Goal: Task Accomplishment & Management: Use online tool/utility

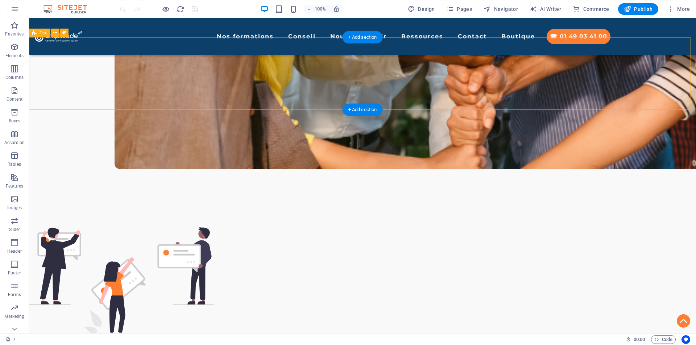
scroll to position [543, 0]
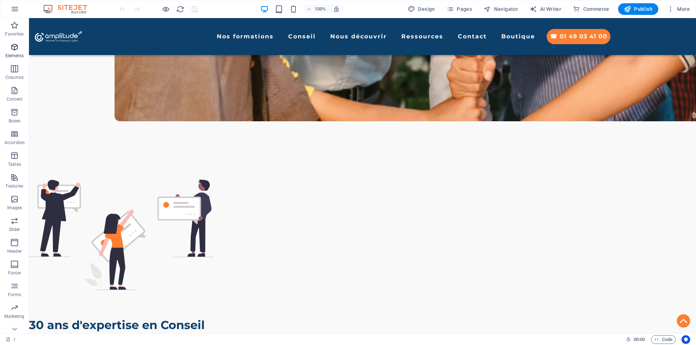
click at [13, 51] on span "Elements" at bounding box center [14, 51] width 29 height 17
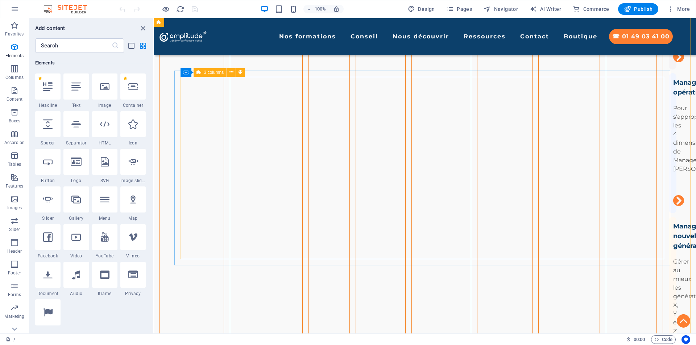
scroll to position [1413, 0]
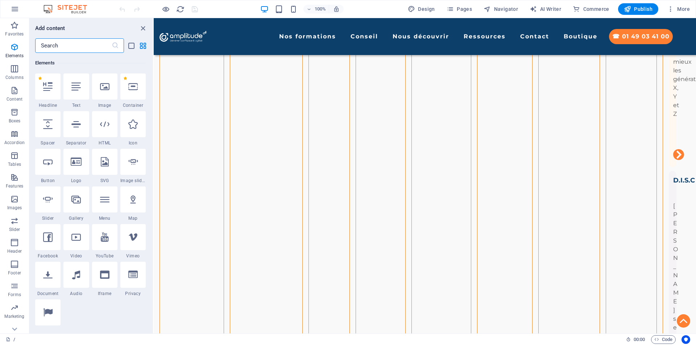
click at [54, 42] on input "text" at bounding box center [73, 45] width 76 height 14
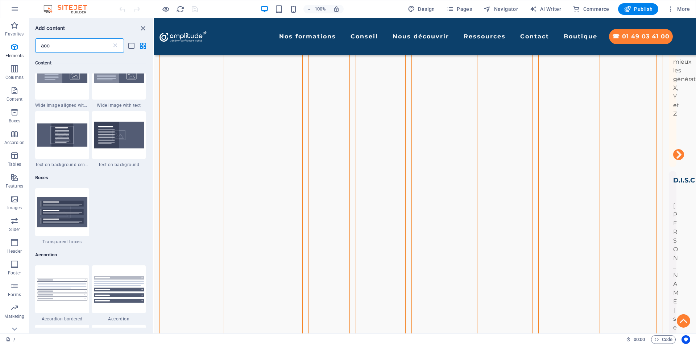
scroll to position [0, 0]
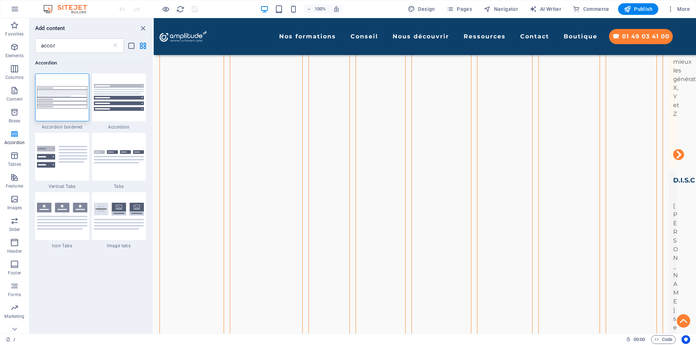
click at [58, 35] on div "Add content accor ​ Accordion 1 Star Accordion bordered 1 Star Accordion 1 Star…" at bounding box center [91, 176] width 124 height 316
click at [59, 41] on input "accor" at bounding box center [73, 45] width 76 height 14
click at [59, 42] on input "accor" at bounding box center [73, 45] width 76 height 14
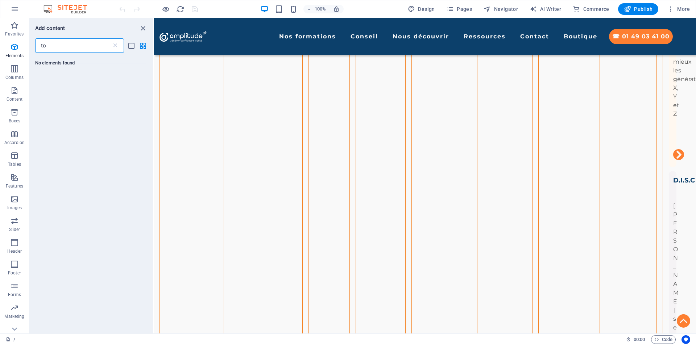
type input "t"
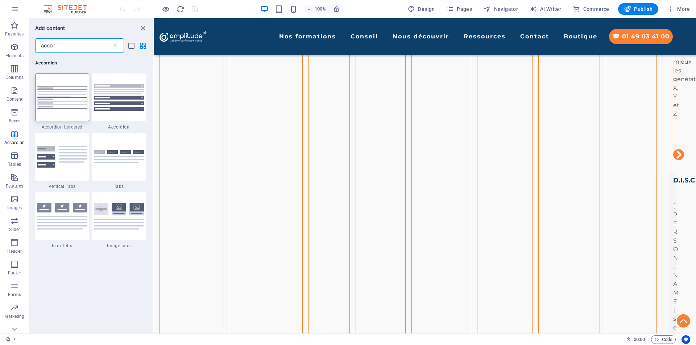
click at [68, 44] on input "accor" at bounding box center [73, 45] width 76 height 14
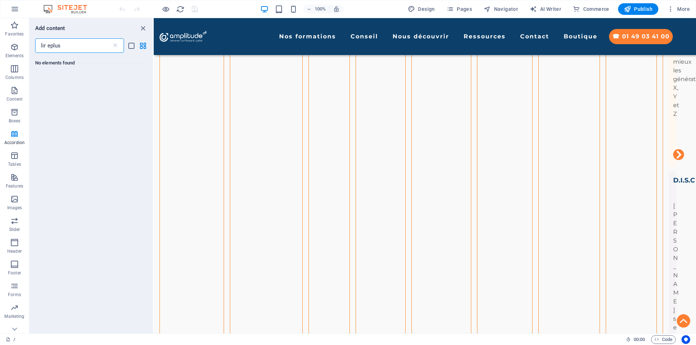
click at [69, 45] on input "lir eplus" at bounding box center [73, 45] width 76 height 14
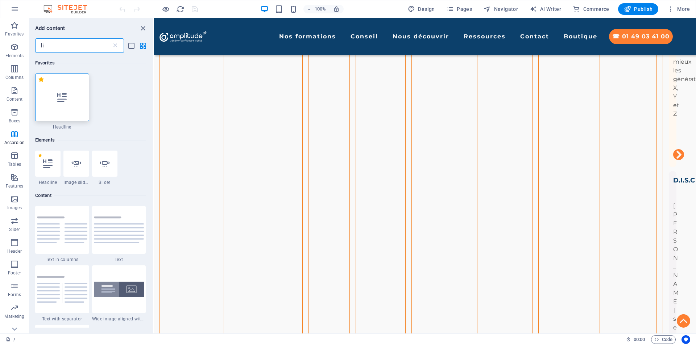
type input "l"
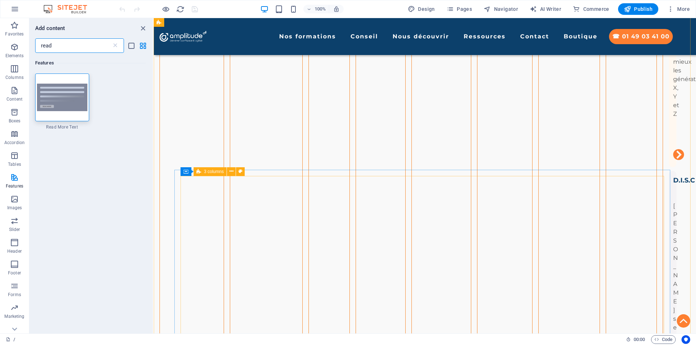
type input "read"
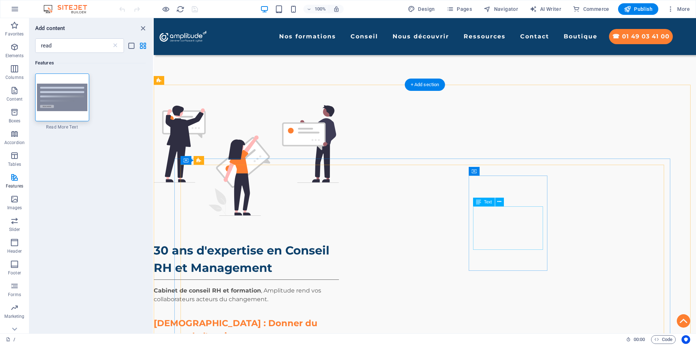
scroll to position [616, 0]
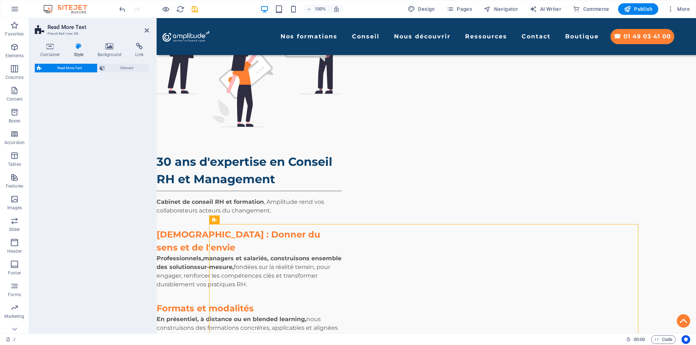
select select "px"
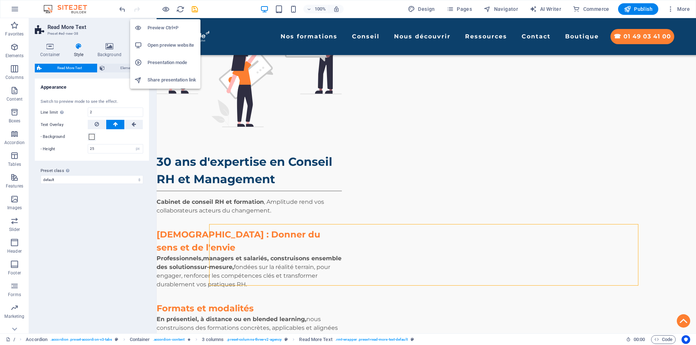
click at [166, 29] on h6 "Preview Ctrl+P" at bounding box center [171, 28] width 49 height 9
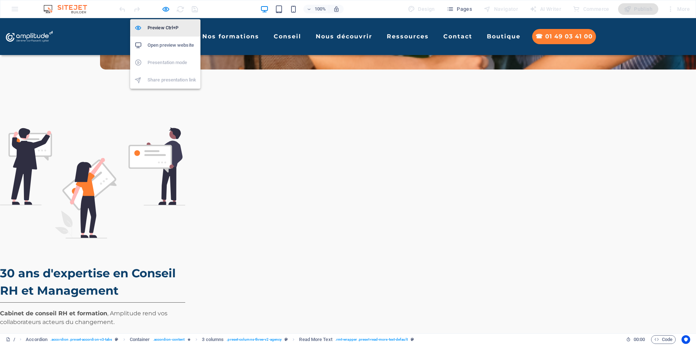
click at [163, 30] on h6 "Preview Ctrl+P" at bounding box center [171, 28] width 49 height 9
select select "px"
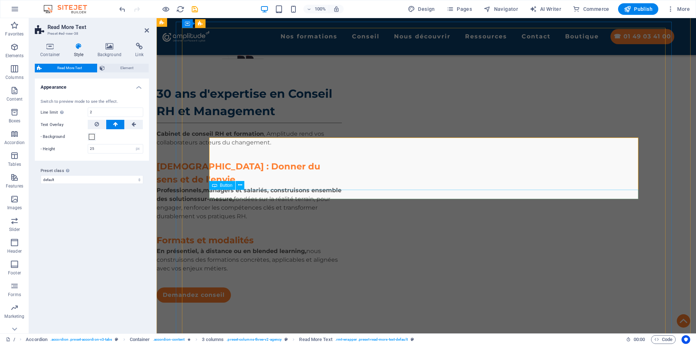
scroll to position [725, 0]
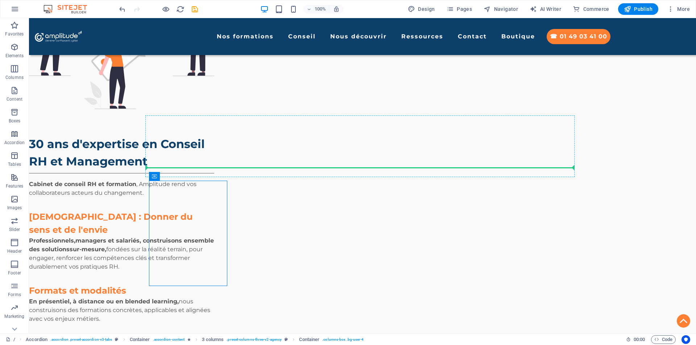
drag, startPoint x: 253, startPoint y: 194, endPoint x: 219, endPoint y: 169, distance: 41.9
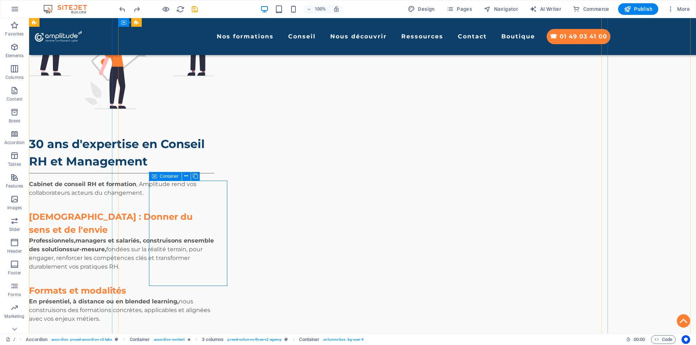
click at [155, 176] on icon at bounding box center [154, 176] width 5 height 9
drag, startPoint x: 250, startPoint y: 176, endPoint x: 288, endPoint y: 158, distance: 42.5
click at [250, 176] on span "Container" at bounding box center [254, 176] width 19 height 4
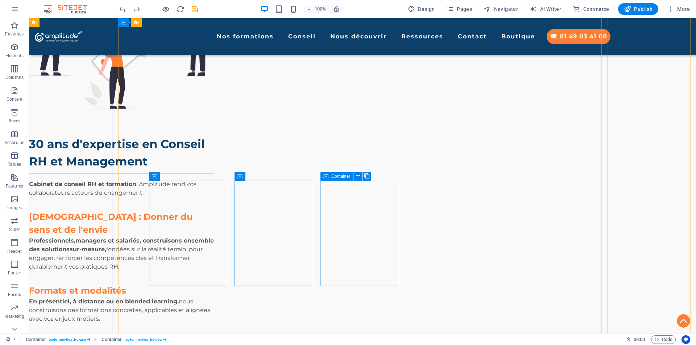
click at [337, 177] on span "Container" at bounding box center [340, 176] width 19 height 4
click at [416, 177] on div "Container" at bounding box center [422, 176] width 33 height 9
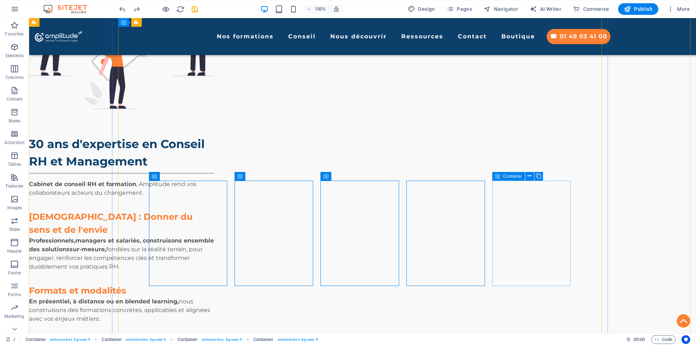
click at [498, 177] on icon at bounding box center [497, 176] width 5 height 9
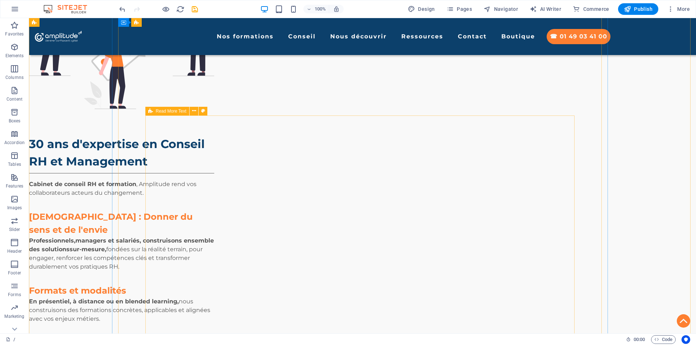
click at [150, 110] on icon at bounding box center [150, 111] width 5 height 9
select select "px"
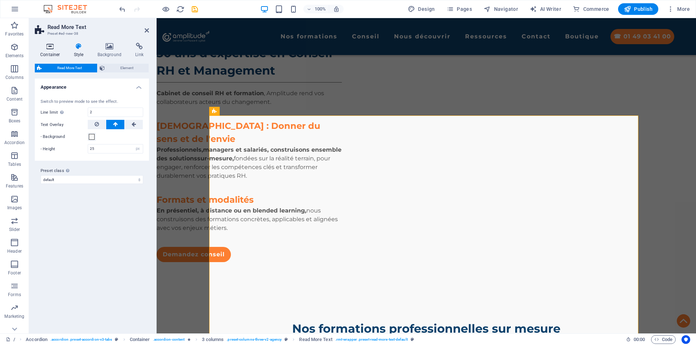
click at [51, 53] on h4 "Container" at bounding box center [52, 50] width 34 height 15
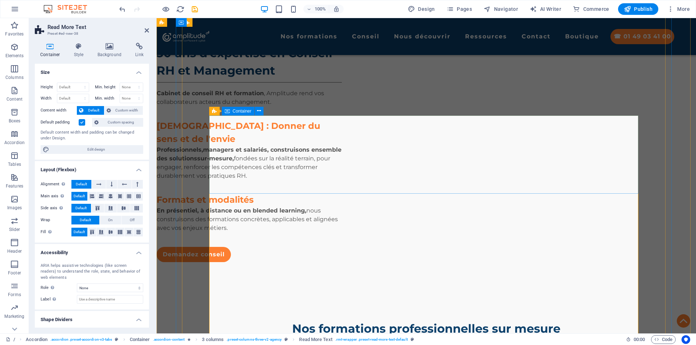
click at [230, 111] on div "Container" at bounding box center [238, 111] width 33 height 9
click at [216, 110] on icon at bounding box center [214, 111] width 5 height 9
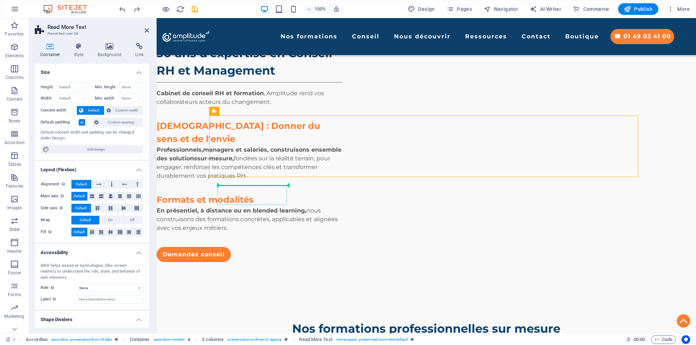
drag, startPoint x: 370, startPoint y: 129, endPoint x: 230, endPoint y: 189, distance: 152.1
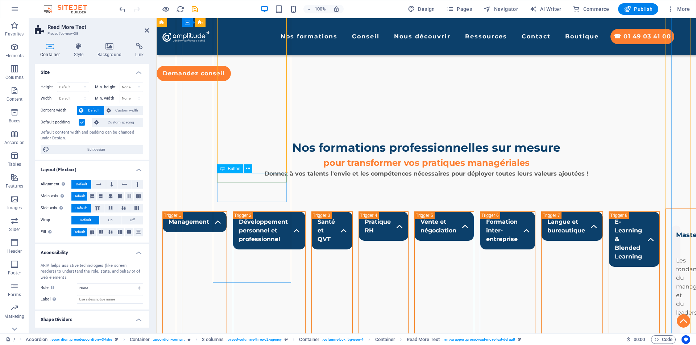
scroll to position [1014, 0]
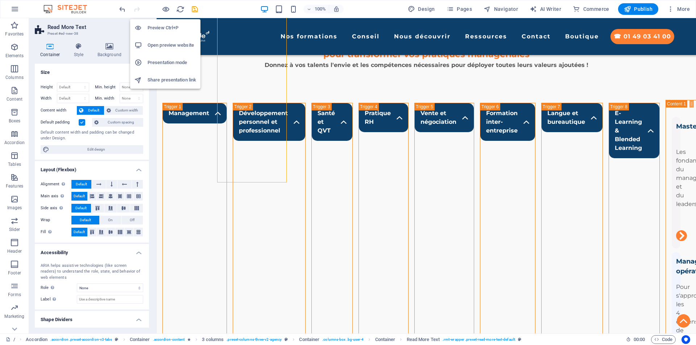
click at [165, 29] on h6 "Preview Ctrl+P" at bounding box center [171, 28] width 49 height 9
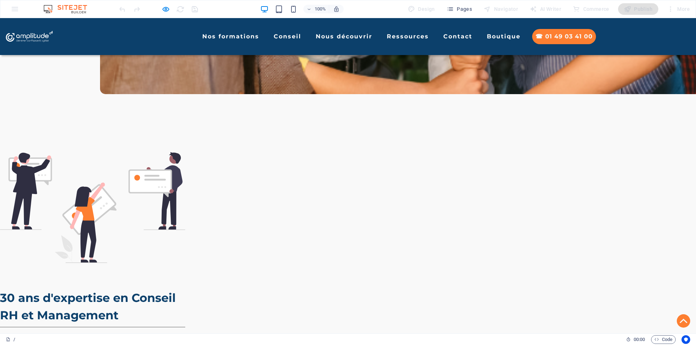
scroll to position [684, 0]
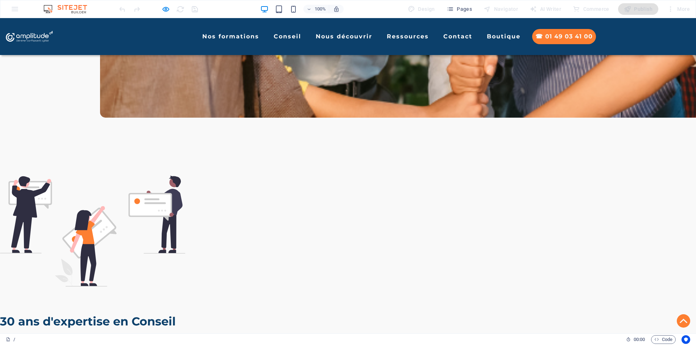
scroll to position [575, 0]
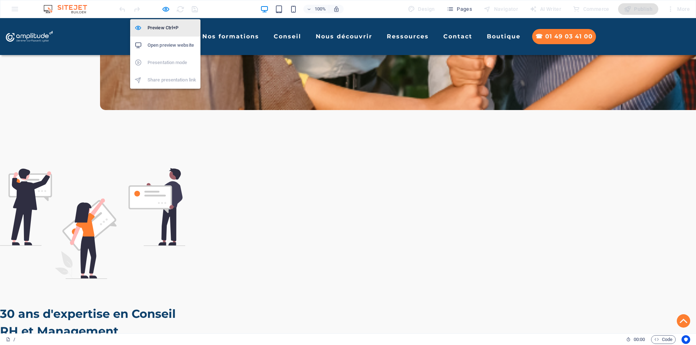
click at [167, 27] on h6 "Preview Ctrl+P" at bounding box center [171, 28] width 49 height 9
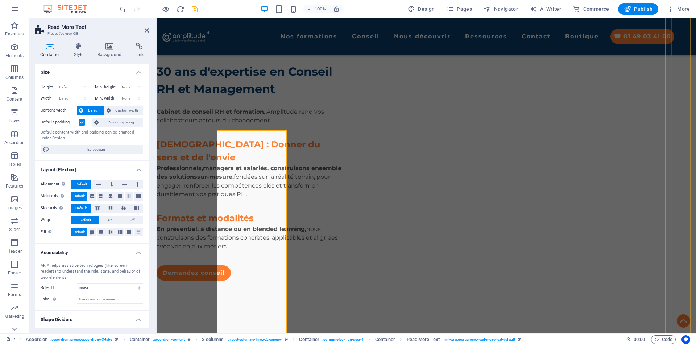
scroll to position [720, 0]
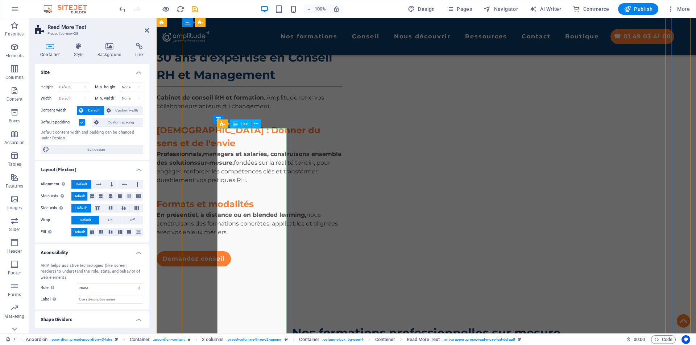
click at [224, 123] on div "Container" at bounding box center [218, 119] width 11 height 9
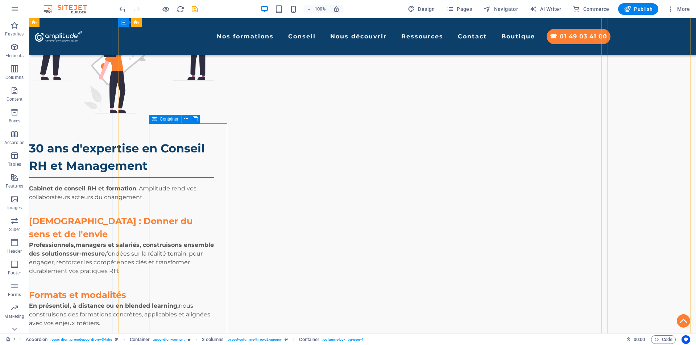
click at [158, 120] on div "Container" at bounding box center [165, 119] width 33 height 9
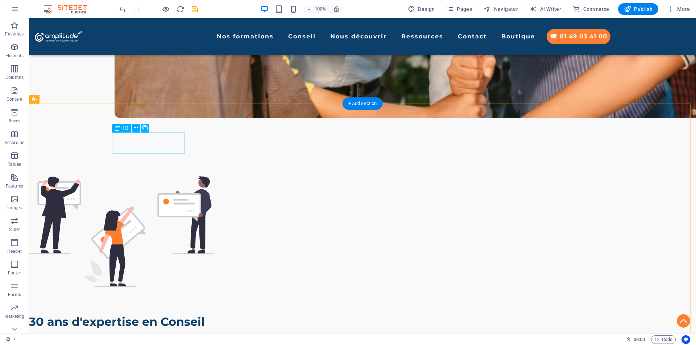
scroll to position [539, 0]
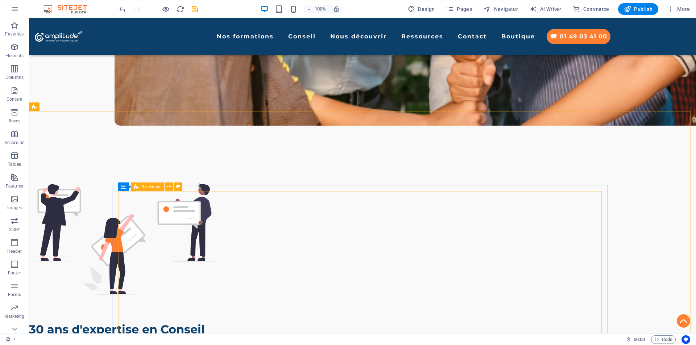
click at [149, 188] on span "3 columns" at bounding box center [152, 187] width 20 height 4
select select "px"
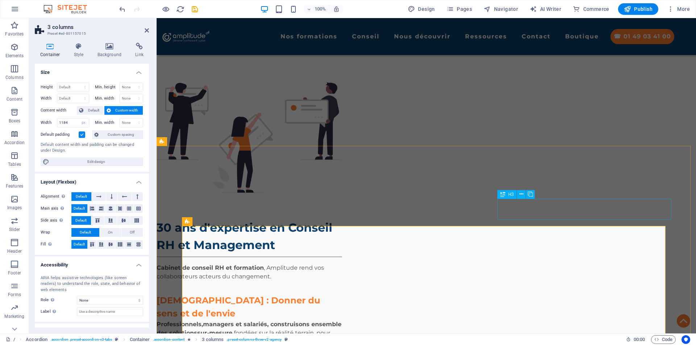
scroll to position [503, 0]
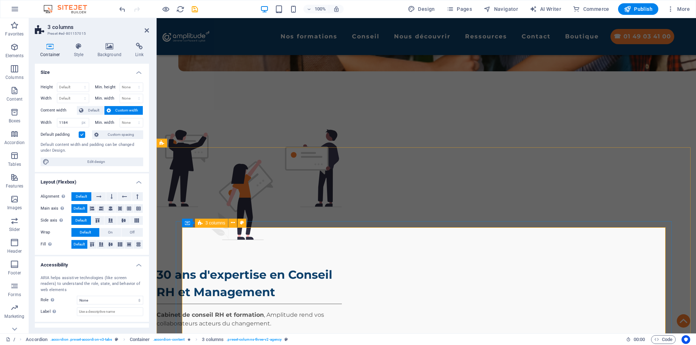
click at [206, 222] on span "3 columns" at bounding box center [215, 223] width 20 height 4
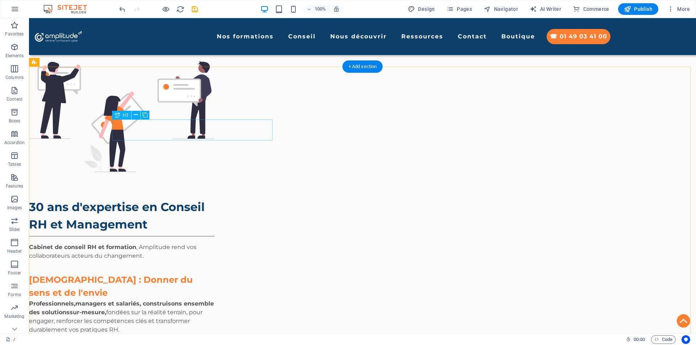
scroll to position [552, 0]
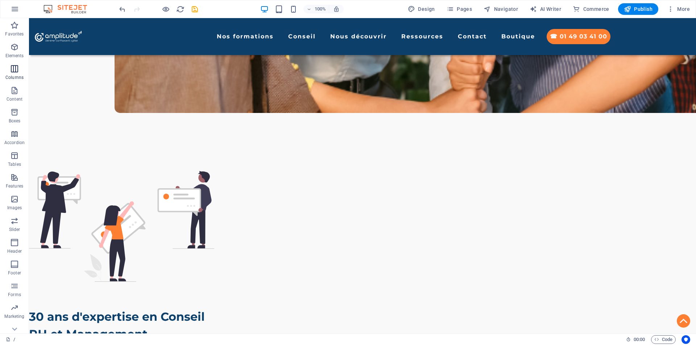
click at [15, 70] on icon "button" at bounding box center [14, 68] width 9 height 9
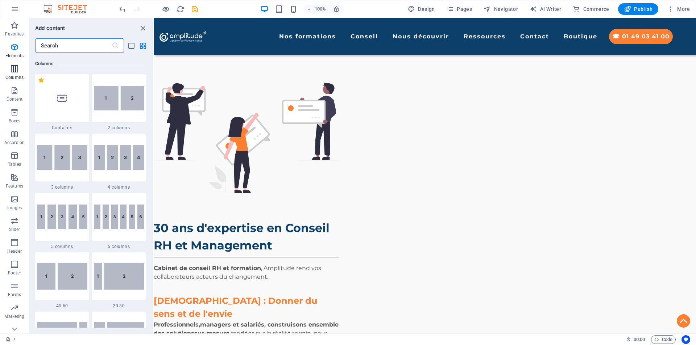
scroll to position [359, 0]
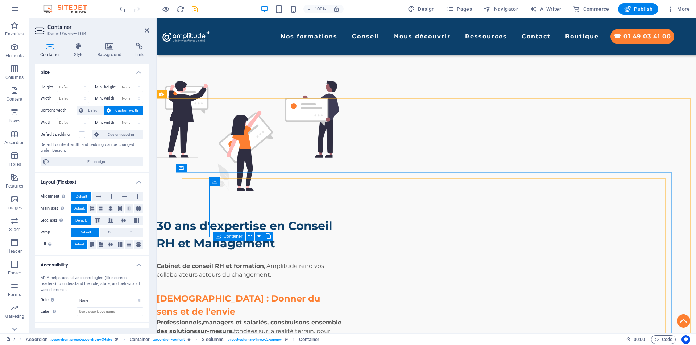
click at [225, 237] on span "Container" at bounding box center [233, 236] width 19 height 4
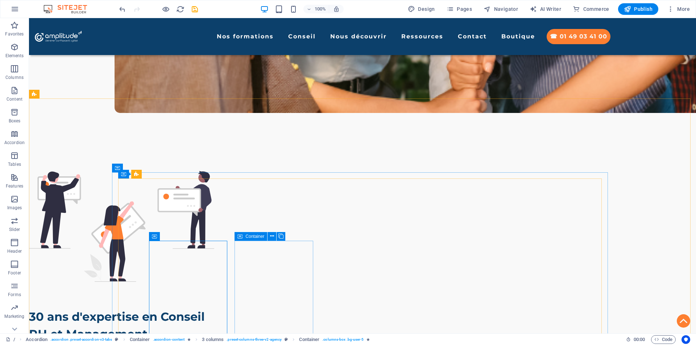
drag, startPoint x: 243, startPoint y: 237, endPoint x: 274, endPoint y: 224, distance: 33.0
click at [243, 237] on div "Container" at bounding box center [250, 236] width 33 height 9
drag, startPoint x: 325, startPoint y: 237, endPoint x: 342, endPoint y: 233, distance: 17.2
click at [325, 237] on icon at bounding box center [325, 236] width 5 height 9
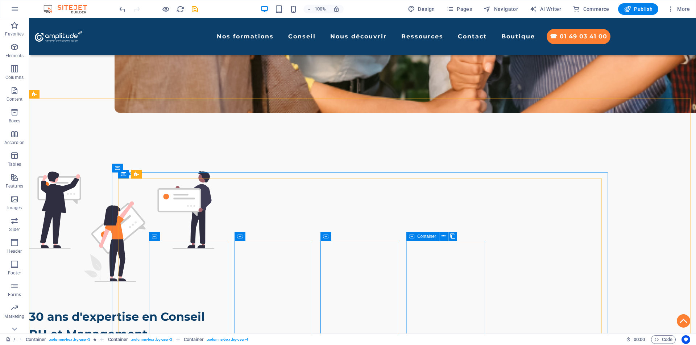
click at [411, 238] on icon at bounding box center [411, 236] width 5 height 9
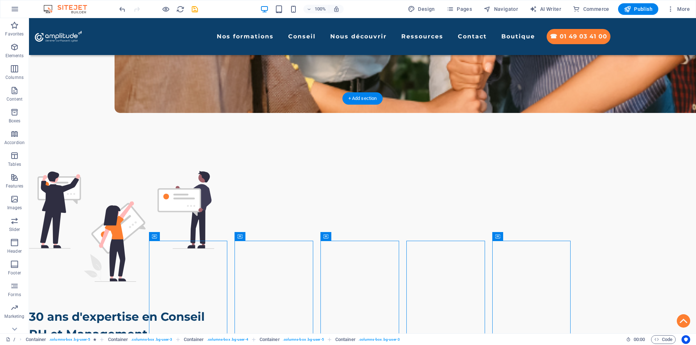
drag, startPoint x: 184, startPoint y: 254, endPoint x: 158, endPoint y: 214, distance: 47.7
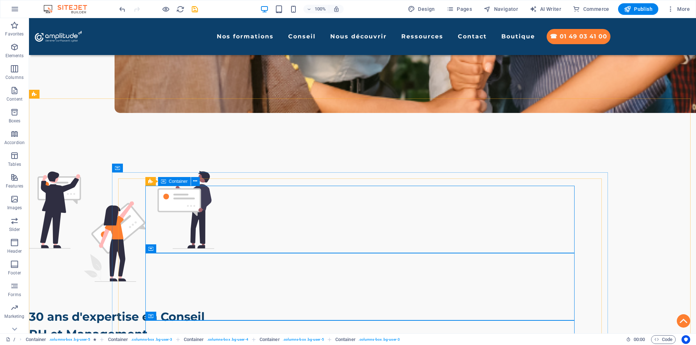
click at [165, 182] on icon at bounding box center [163, 181] width 5 height 9
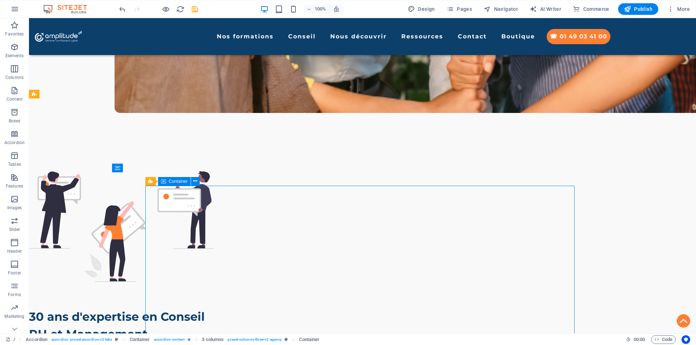
click at [165, 182] on icon at bounding box center [163, 181] width 5 height 9
click at [172, 183] on span "Container" at bounding box center [178, 181] width 19 height 4
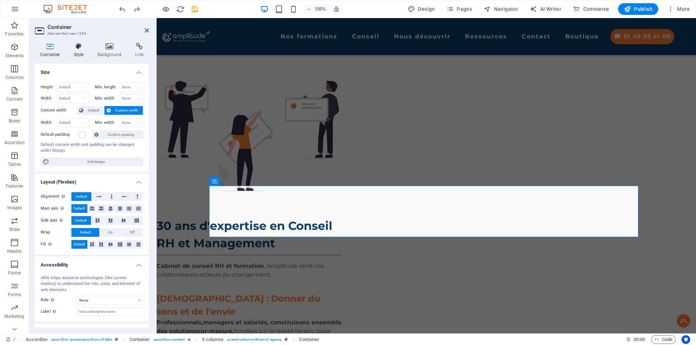
click at [83, 51] on h4 "Style" at bounding box center [80, 50] width 24 height 15
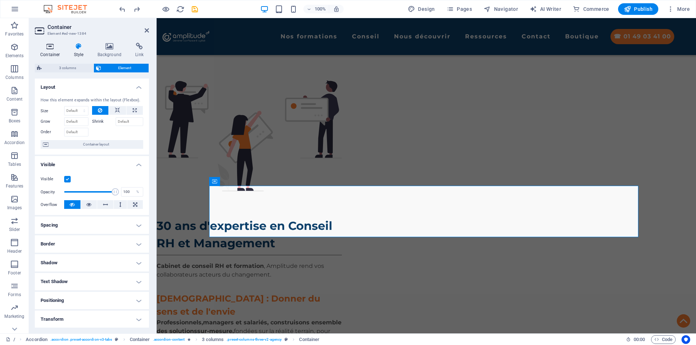
click at [49, 52] on h4 "Container" at bounding box center [52, 50] width 34 height 15
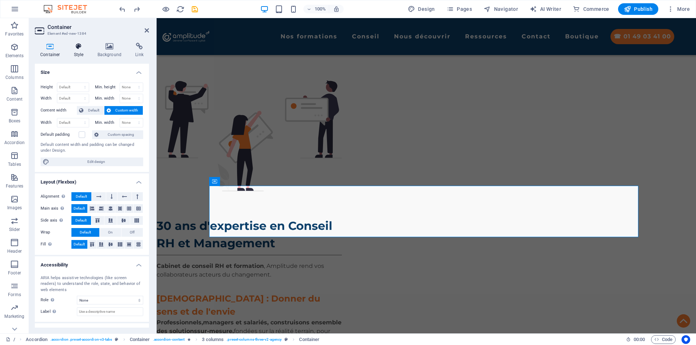
click at [81, 55] on h4 "Style" at bounding box center [80, 50] width 24 height 15
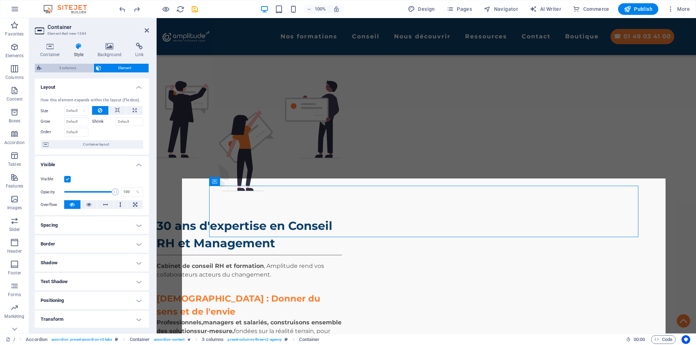
click at [79, 70] on span "3 columns" at bounding box center [67, 68] width 47 height 9
select select "px"
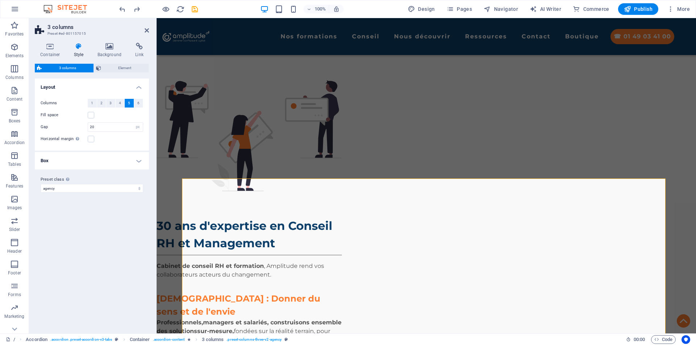
click at [130, 105] on span "5" at bounding box center [129, 103] width 2 height 9
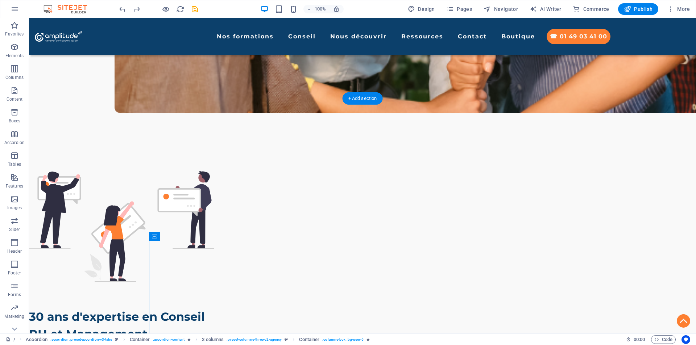
drag, startPoint x: 220, startPoint y: 213, endPoint x: 220, endPoint y: 209, distance: 3.7
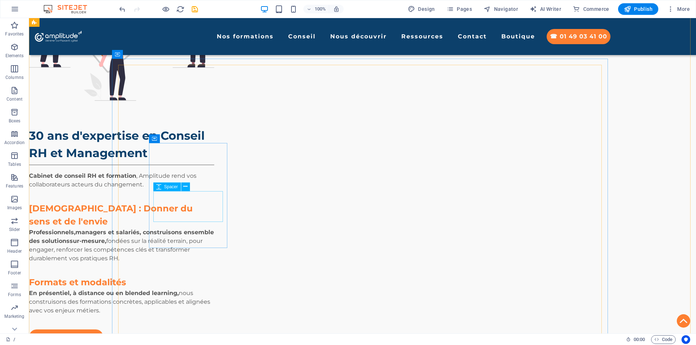
scroll to position [588, 0]
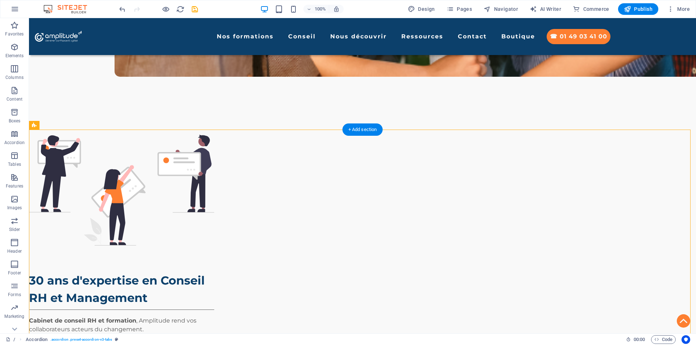
drag, startPoint x: 189, startPoint y: 302, endPoint x: 172, endPoint y: 258, distance: 46.4
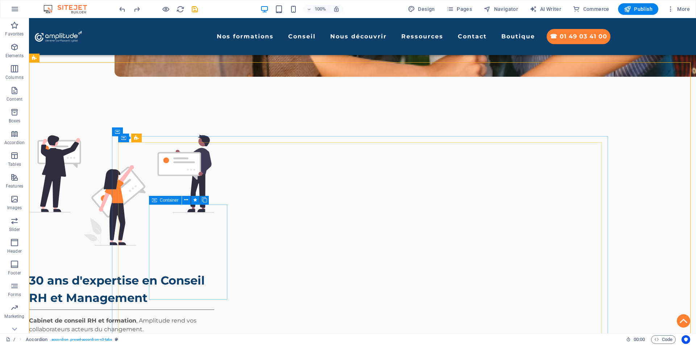
click at [158, 201] on div "Container" at bounding box center [165, 200] width 33 height 9
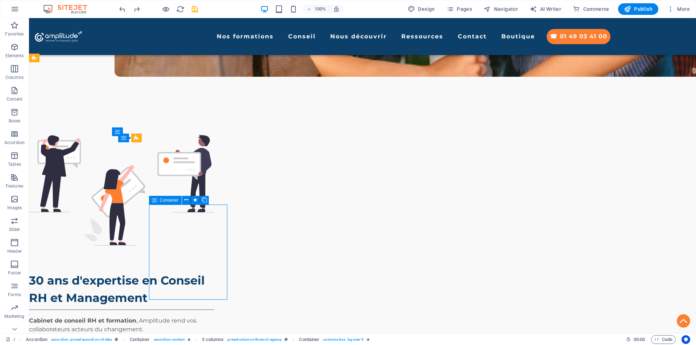
click at [158, 201] on div "Container" at bounding box center [165, 200] width 33 height 9
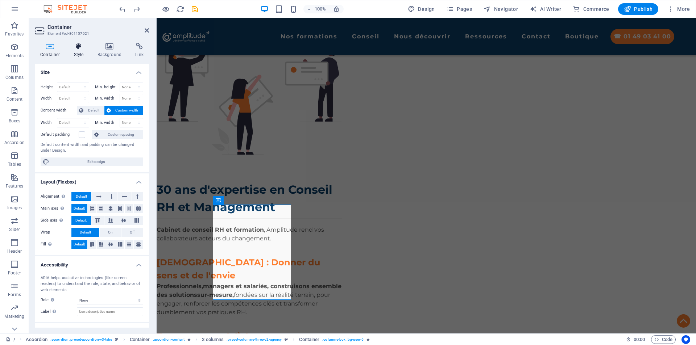
click at [78, 51] on h4 "Style" at bounding box center [80, 50] width 24 height 15
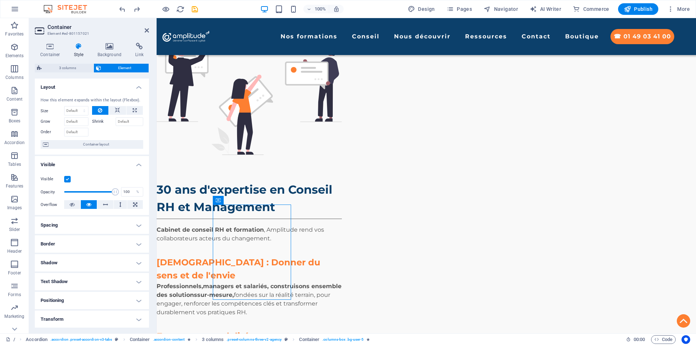
drag, startPoint x: 378, startPoint y: 219, endPoint x: 230, endPoint y: 171, distance: 155.2
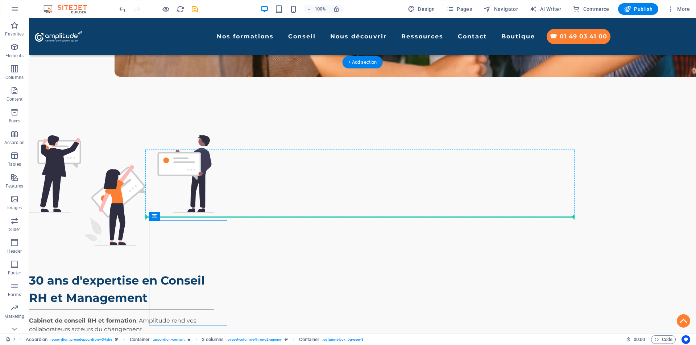
drag, startPoint x: 253, startPoint y: 234, endPoint x: 276, endPoint y: 216, distance: 28.9
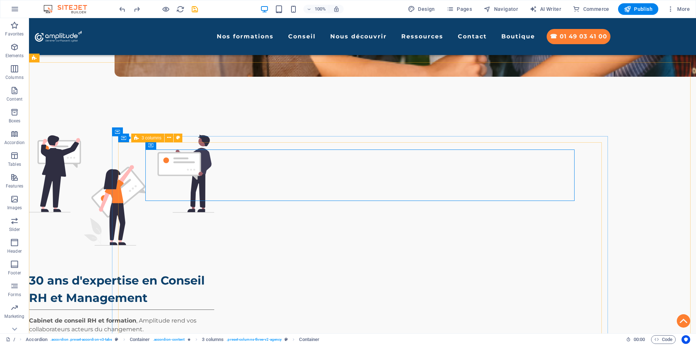
click at [144, 138] on span "3 columns" at bounding box center [152, 138] width 20 height 4
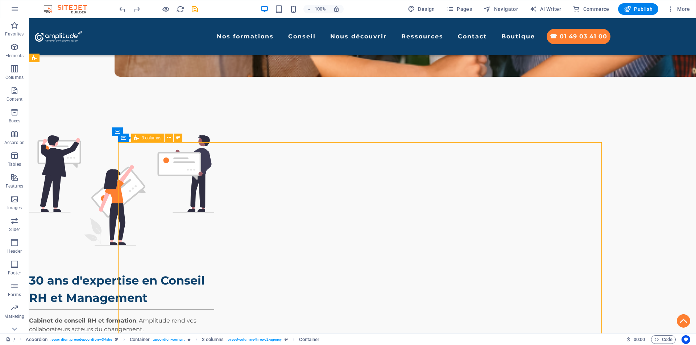
click at [144, 138] on span "3 columns" at bounding box center [152, 138] width 20 height 4
select select "px"
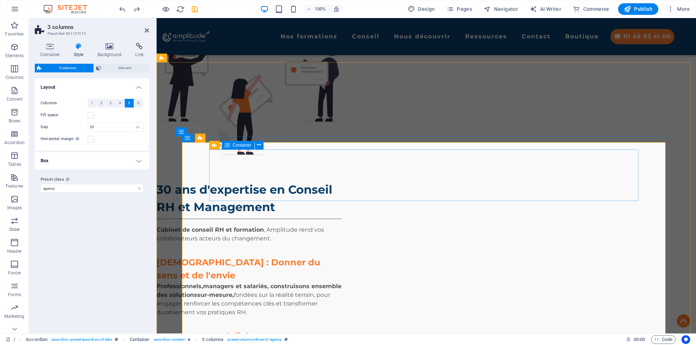
click at [131, 103] on button "5" at bounding box center [129, 103] width 9 height 9
click at [118, 68] on span "Element" at bounding box center [124, 68] width 43 height 9
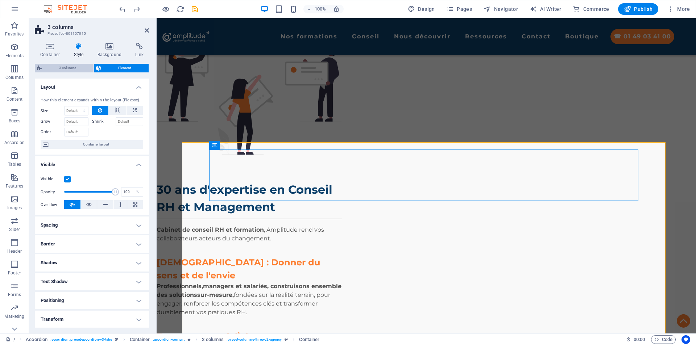
click at [72, 71] on span "3 columns" at bounding box center [67, 68] width 47 height 9
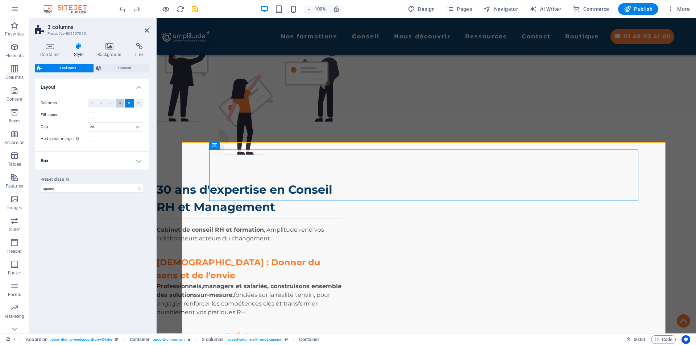
click at [122, 104] on button "4" at bounding box center [120, 103] width 9 height 9
click at [91, 101] on span "1" at bounding box center [92, 103] width 2 height 9
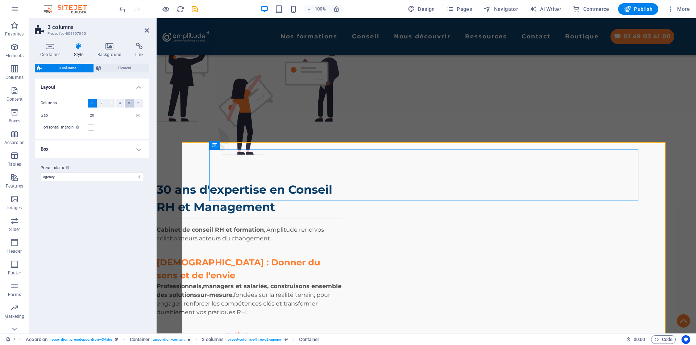
click at [129, 104] on span "5" at bounding box center [129, 103] width 2 height 9
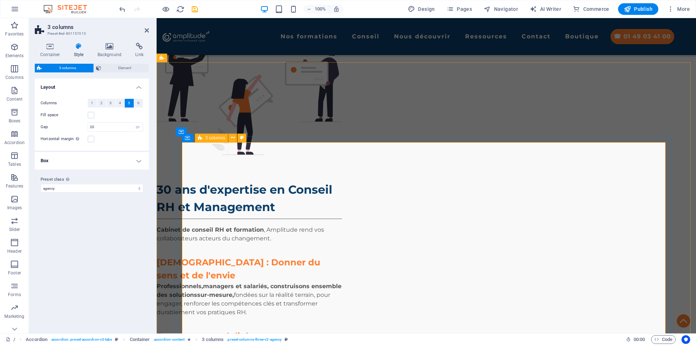
click at [205, 139] on div "3 columns" at bounding box center [211, 138] width 33 height 9
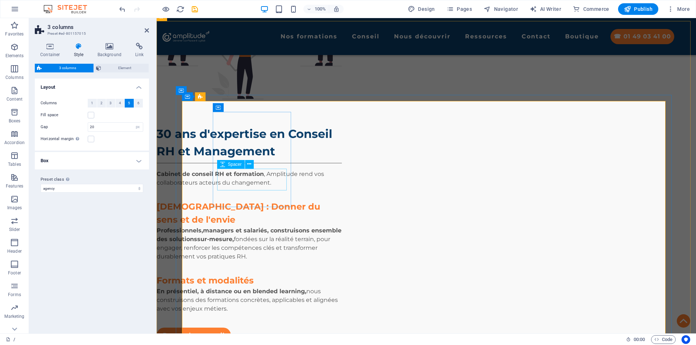
scroll to position [660, 0]
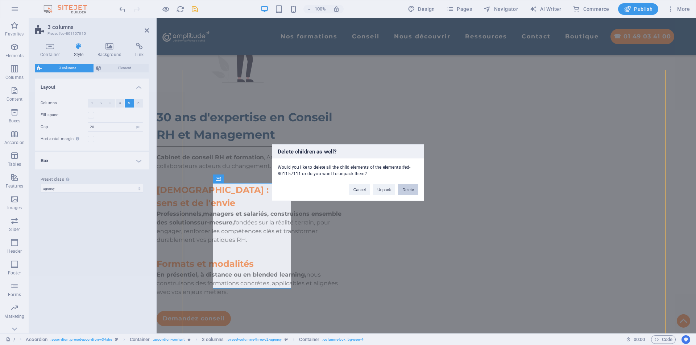
click at [405, 191] on button "Delete" at bounding box center [408, 189] width 20 height 11
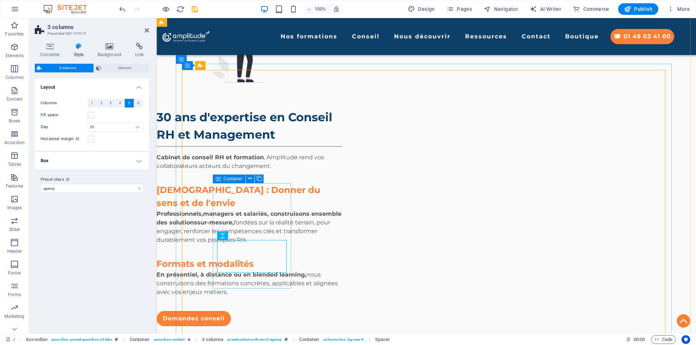
click at [219, 178] on icon at bounding box center [218, 179] width 5 height 9
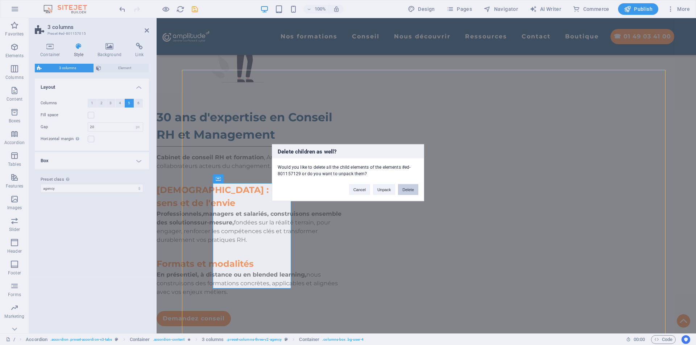
click at [402, 187] on button "Delete" at bounding box center [408, 189] width 20 height 11
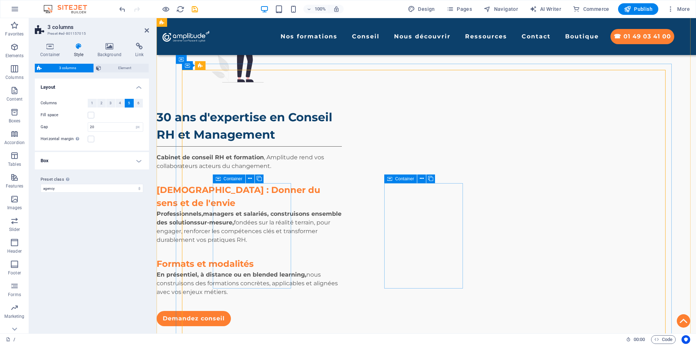
click at [220, 179] on icon at bounding box center [218, 179] width 5 height 9
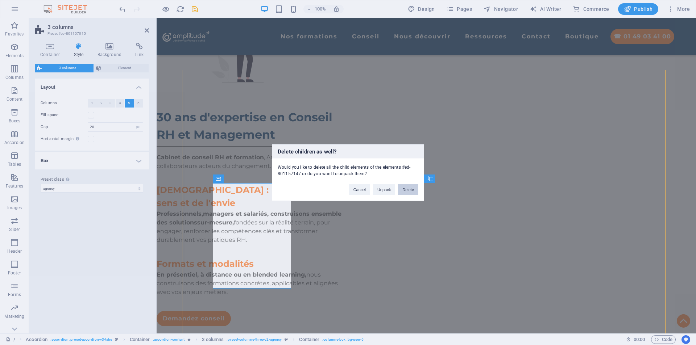
drag, startPoint x: 406, startPoint y: 188, endPoint x: 237, endPoint y: 172, distance: 170.3
click at [406, 188] on button "Delete" at bounding box center [408, 189] width 20 height 11
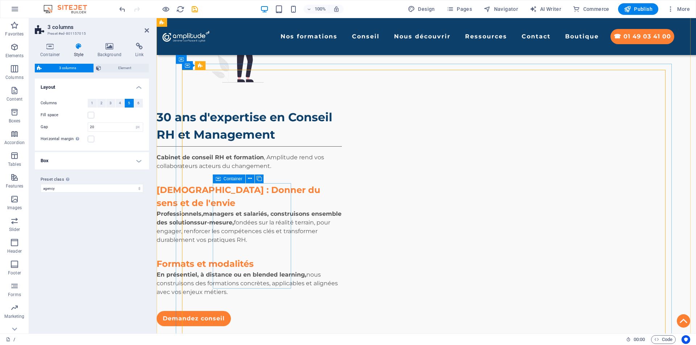
click at [223, 179] on div "Container" at bounding box center [229, 179] width 33 height 9
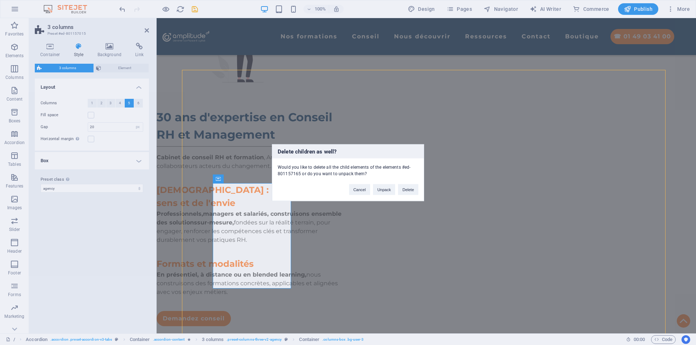
click at [397, 190] on div "Cancel Unpack Delete" at bounding box center [383, 186] width 80 height 18
click at [413, 191] on button "Delete" at bounding box center [408, 189] width 20 height 11
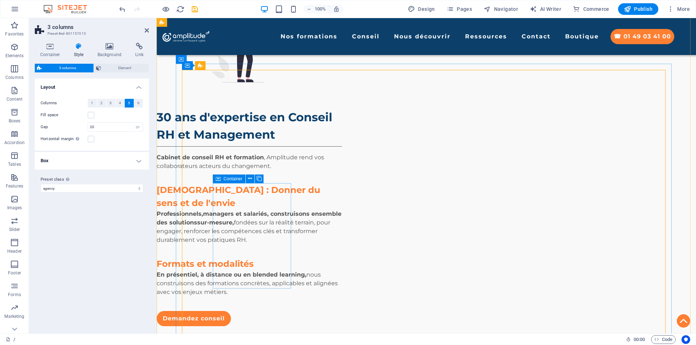
click at [222, 179] on div "Container" at bounding box center [229, 179] width 33 height 9
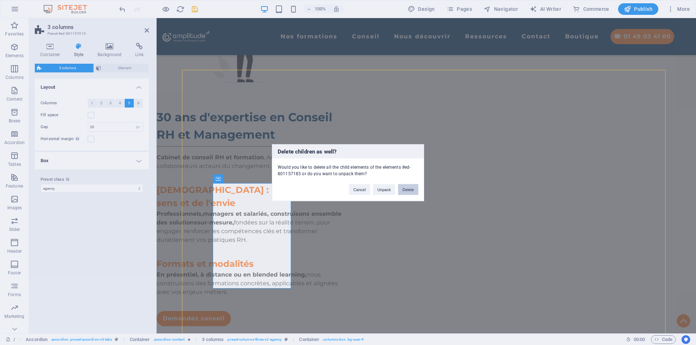
click at [408, 190] on button "Delete" at bounding box center [408, 189] width 20 height 11
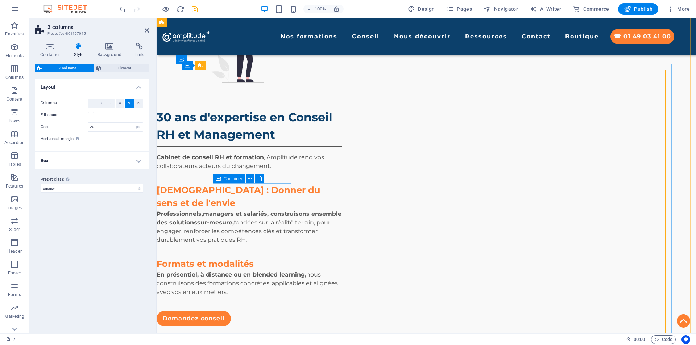
click at [222, 179] on div "Container" at bounding box center [229, 179] width 33 height 9
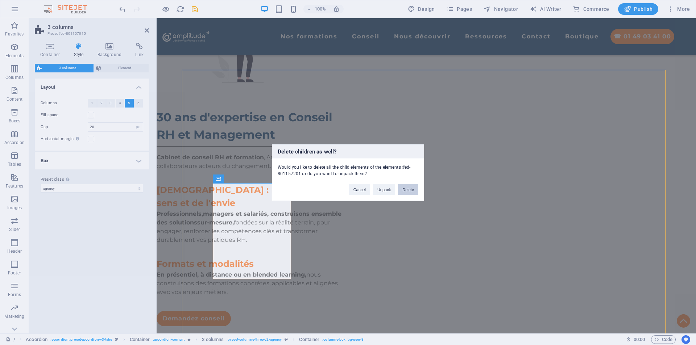
drag, startPoint x: 413, startPoint y: 190, endPoint x: 158, endPoint y: 177, distance: 256.1
click at [413, 190] on button "Delete" at bounding box center [408, 189] width 20 height 11
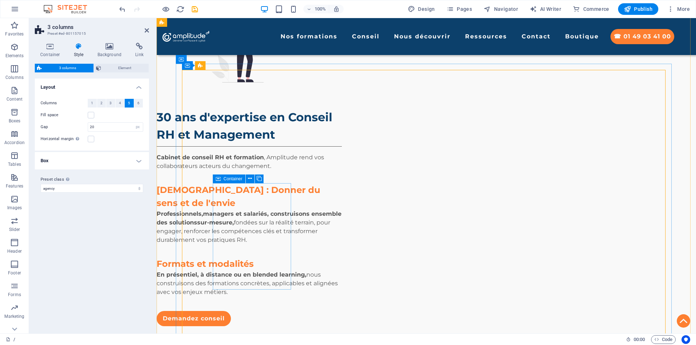
click at [221, 180] on div "Container" at bounding box center [229, 179] width 33 height 9
click at [221, 179] on div "Container" at bounding box center [229, 179] width 33 height 9
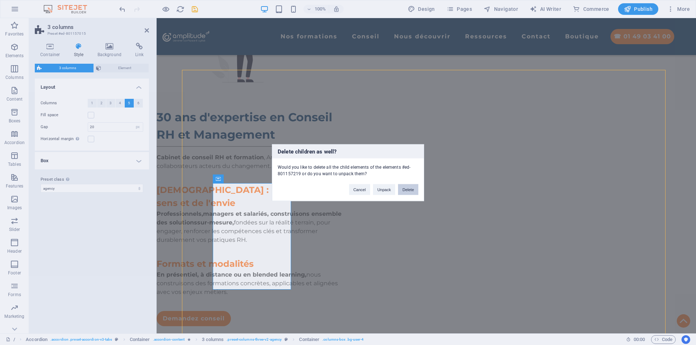
drag, startPoint x: 412, startPoint y: 188, endPoint x: 190, endPoint y: 170, distance: 222.8
click at [412, 188] on button "Delete" at bounding box center [408, 189] width 20 height 11
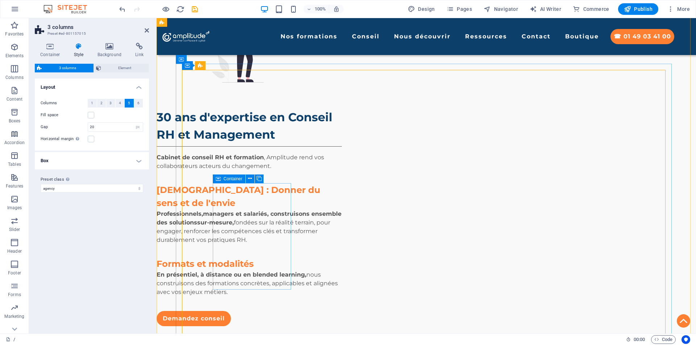
click at [227, 179] on span "Container" at bounding box center [233, 179] width 19 height 4
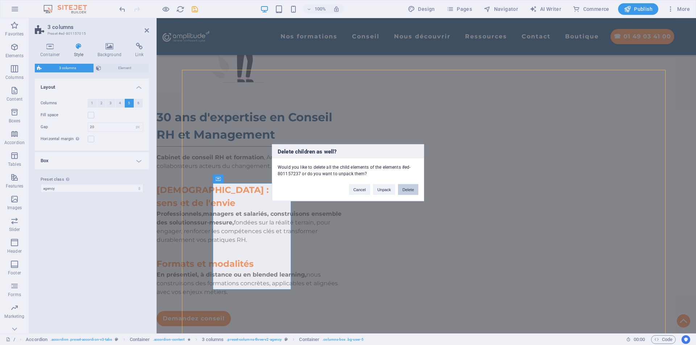
drag, startPoint x: 407, startPoint y: 192, endPoint x: 251, endPoint y: 174, distance: 157.6
click at [407, 192] on button "Delete" at bounding box center [408, 189] width 20 height 11
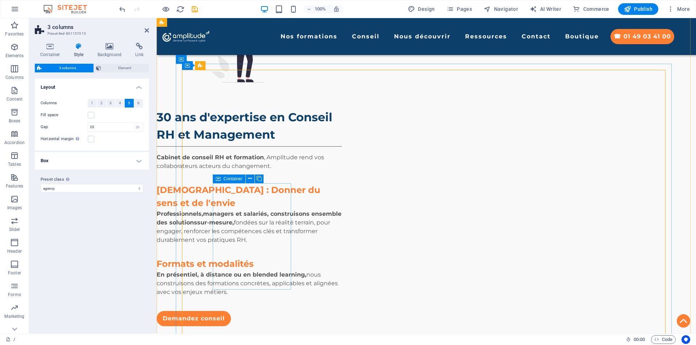
click at [222, 179] on div "Container" at bounding box center [229, 179] width 33 height 9
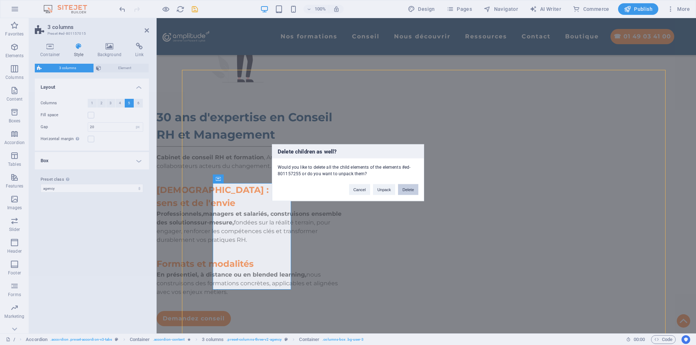
drag, startPoint x: 415, startPoint y: 191, endPoint x: 257, endPoint y: 173, distance: 159.0
click at [415, 191] on button "Delete" at bounding box center [408, 189] width 20 height 11
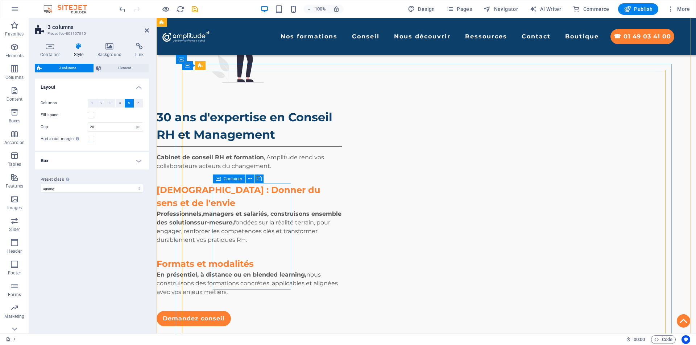
click at [221, 179] on div "Container" at bounding box center [229, 179] width 33 height 9
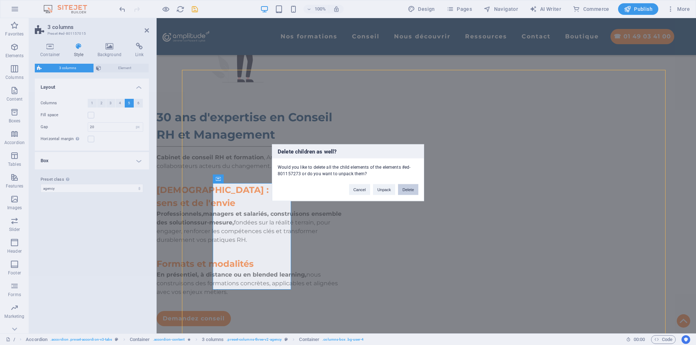
drag, startPoint x: 415, startPoint y: 193, endPoint x: 258, endPoint y: 175, distance: 157.9
click at [415, 193] on button "Delete" at bounding box center [408, 189] width 20 height 11
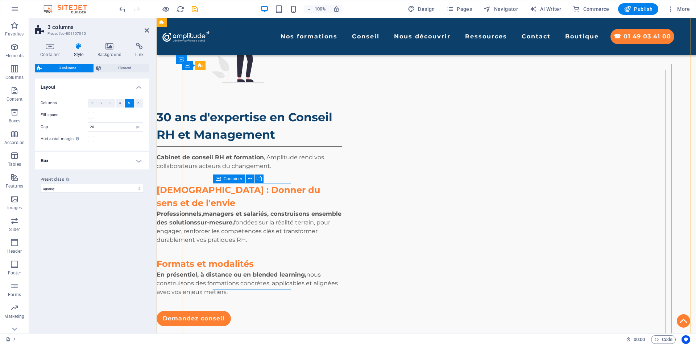
click at [226, 178] on span "Container" at bounding box center [233, 179] width 19 height 4
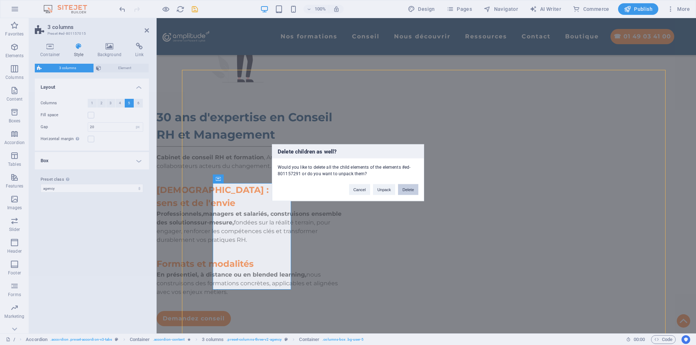
drag, startPoint x: 407, startPoint y: 192, endPoint x: 248, endPoint y: 174, distance: 160.1
click at [407, 192] on button "Delete" at bounding box center [408, 189] width 20 height 11
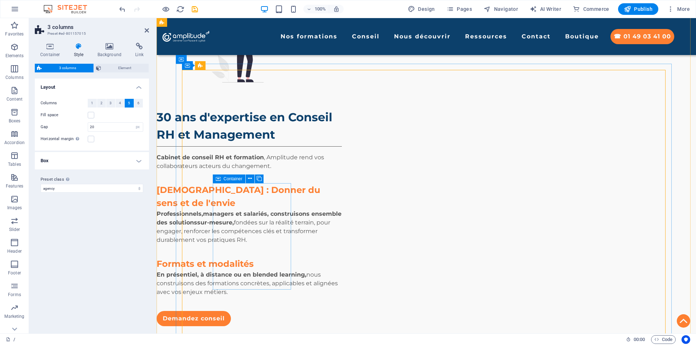
click at [228, 178] on span "Container" at bounding box center [233, 179] width 19 height 4
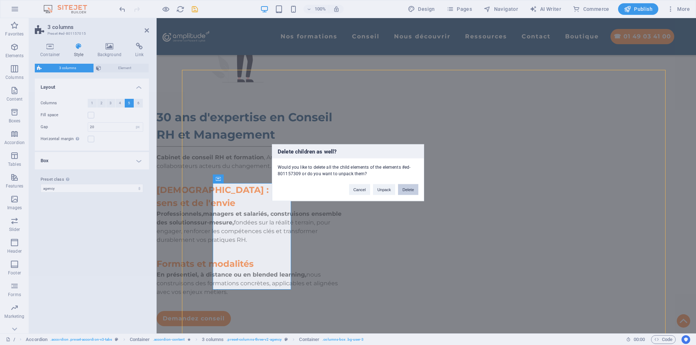
click at [403, 191] on button "Delete" at bounding box center [408, 189] width 20 height 11
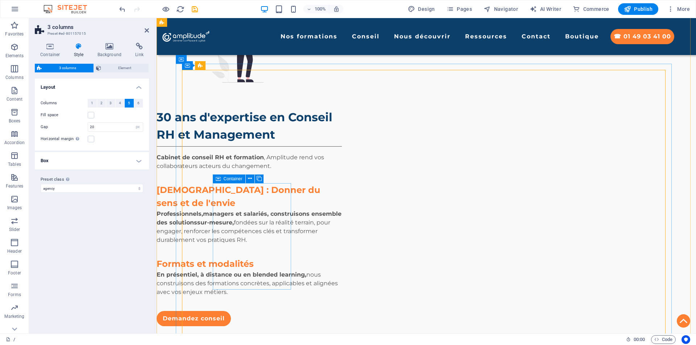
click at [227, 177] on span "Container" at bounding box center [233, 179] width 19 height 4
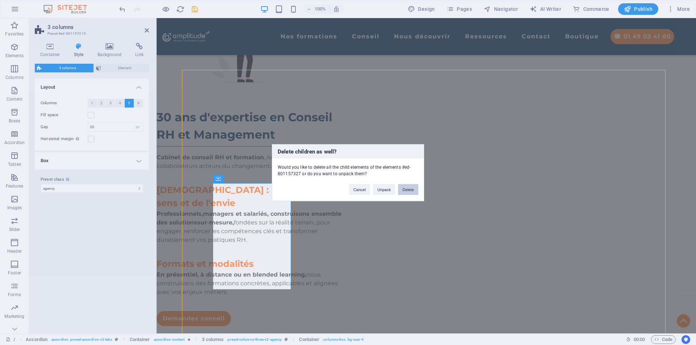
click at [401, 189] on button "Delete" at bounding box center [408, 189] width 20 height 11
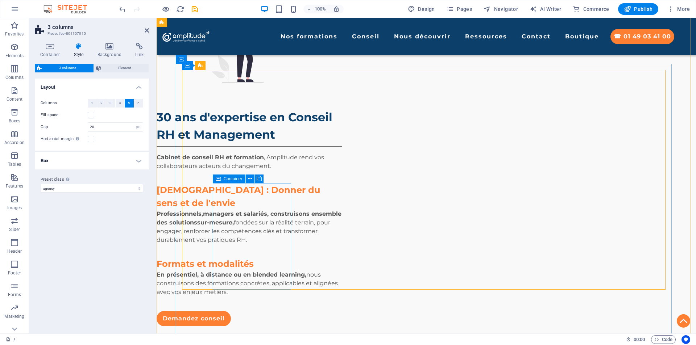
click at [225, 180] on span "Container" at bounding box center [233, 179] width 19 height 4
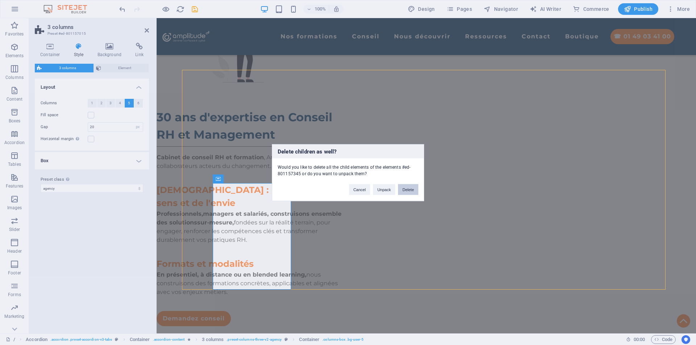
drag, startPoint x: 404, startPoint y: 188, endPoint x: 176, endPoint y: 170, distance: 228.3
click at [404, 189] on button "Delete" at bounding box center [408, 189] width 20 height 11
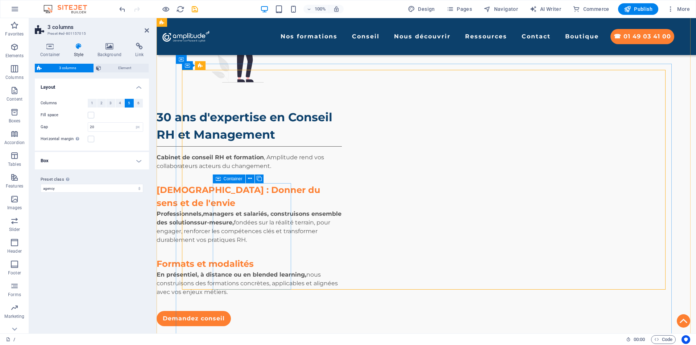
click at [227, 178] on span "Container" at bounding box center [233, 179] width 19 height 4
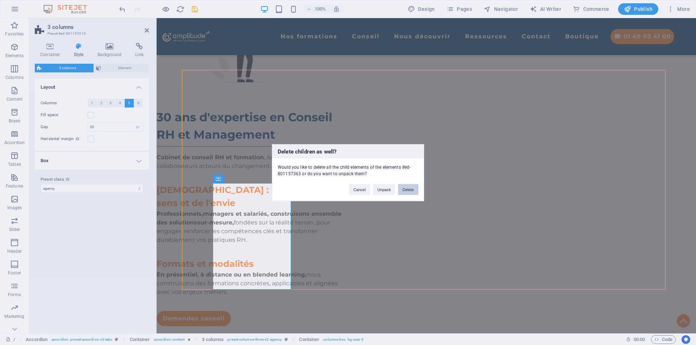
click at [406, 191] on button "Delete" at bounding box center [408, 189] width 20 height 11
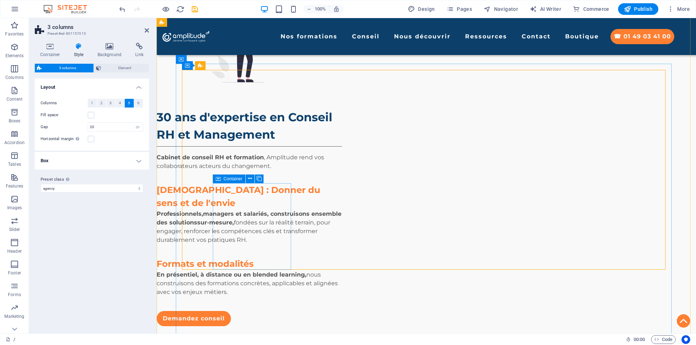
click at [224, 179] on span "Container" at bounding box center [233, 179] width 19 height 4
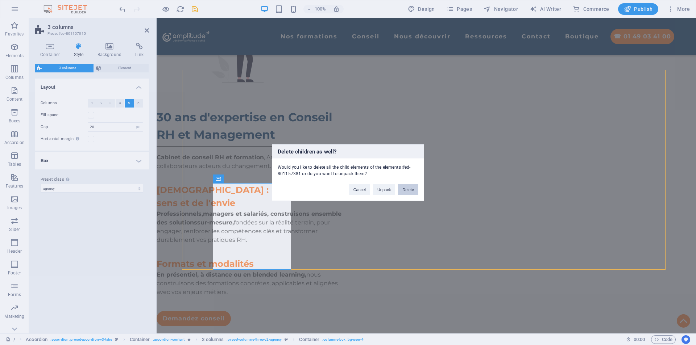
click at [409, 190] on button "Delete" at bounding box center [408, 189] width 20 height 11
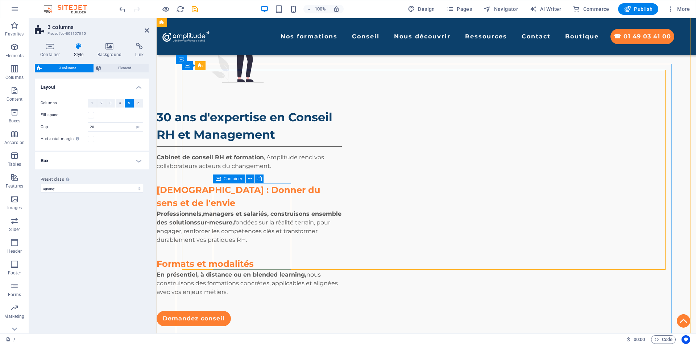
click at [224, 178] on span "Container" at bounding box center [233, 179] width 19 height 4
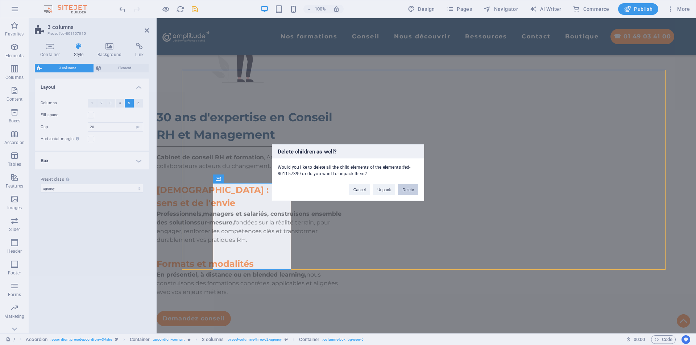
click at [405, 190] on button "Delete" at bounding box center [408, 189] width 20 height 11
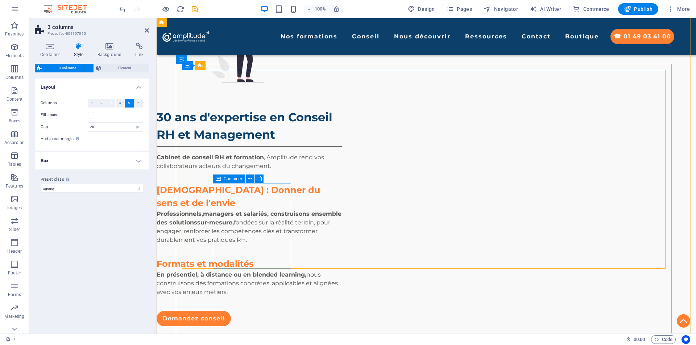
click at [226, 178] on span "Container" at bounding box center [233, 179] width 19 height 4
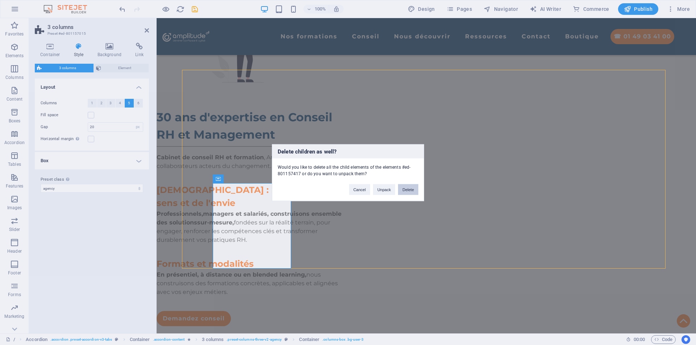
click at [414, 189] on button "Delete" at bounding box center [408, 189] width 20 height 11
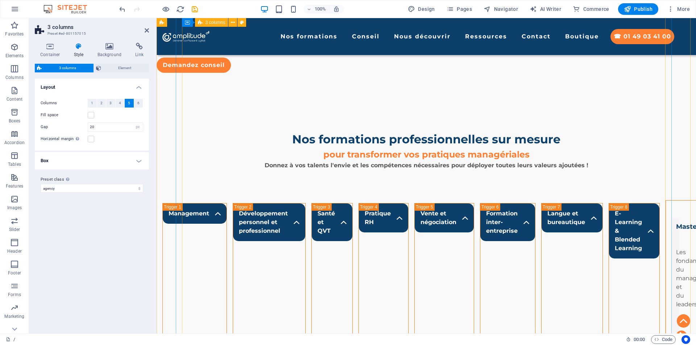
scroll to position [733, 0]
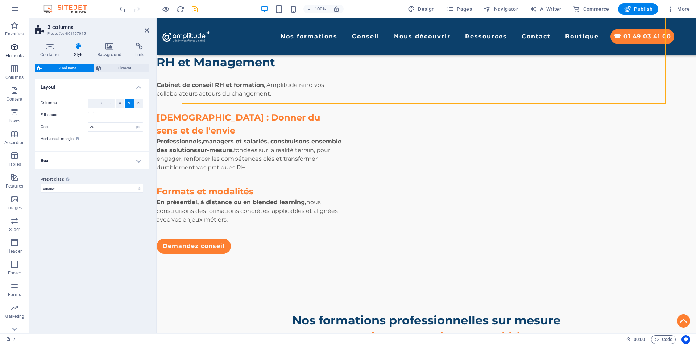
click at [16, 52] on span "Elements" at bounding box center [14, 51] width 29 height 17
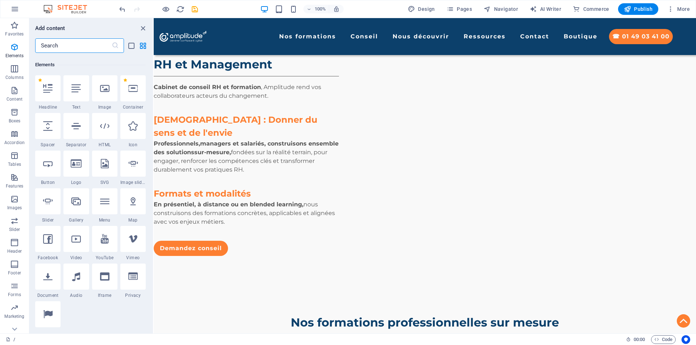
scroll to position [77, 0]
click at [99, 46] on input "text" at bounding box center [73, 45] width 76 height 14
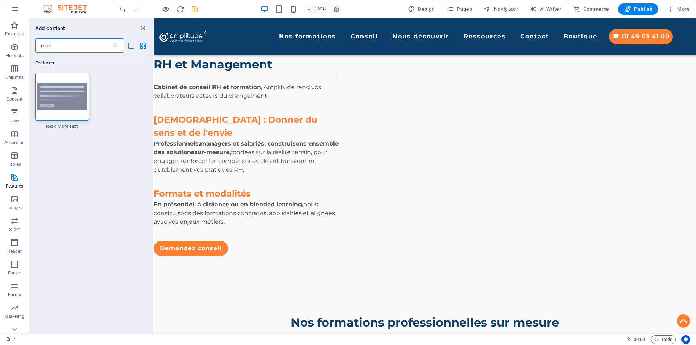
scroll to position [0, 0]
type input "read"
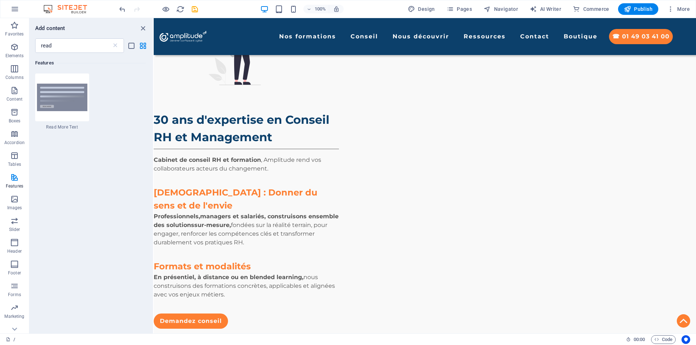
scroll to position [660, 0]
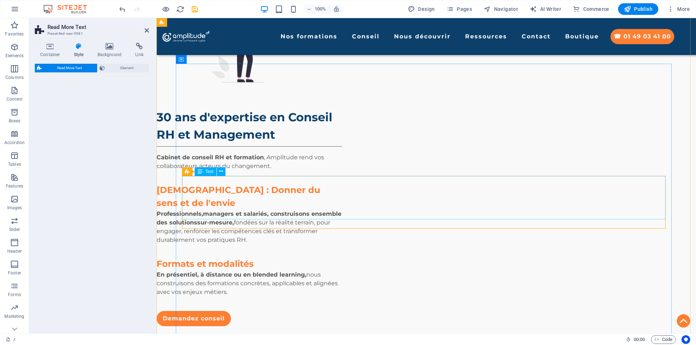
select select "px"
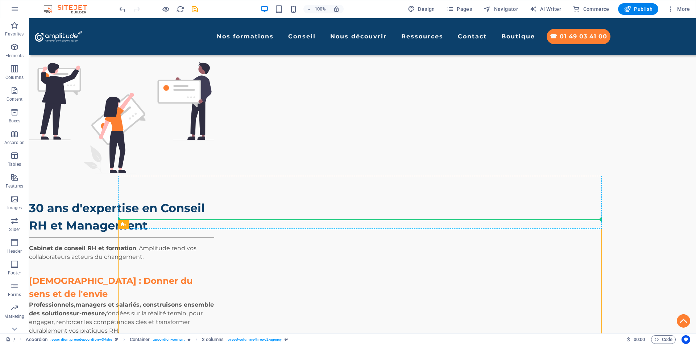
drag, startPoint x: 199, startPoint y: 193, endPoint x: 191, endPoint y: 220, distance: 28.2
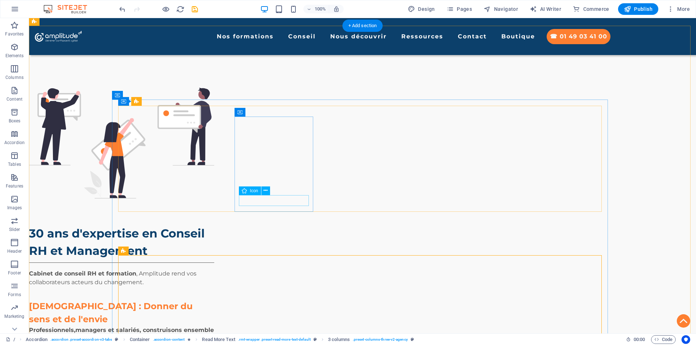
scroll to position [624, 0]
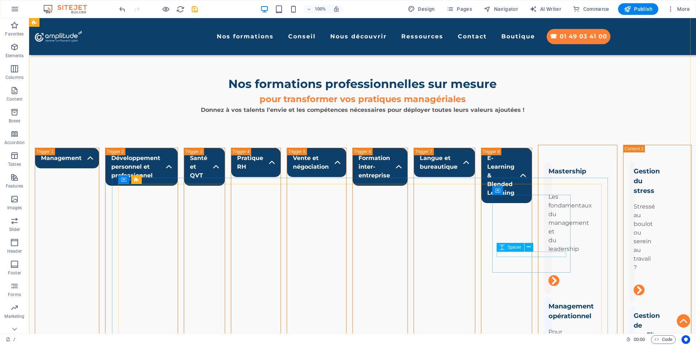
scroll to position [1204, 0]
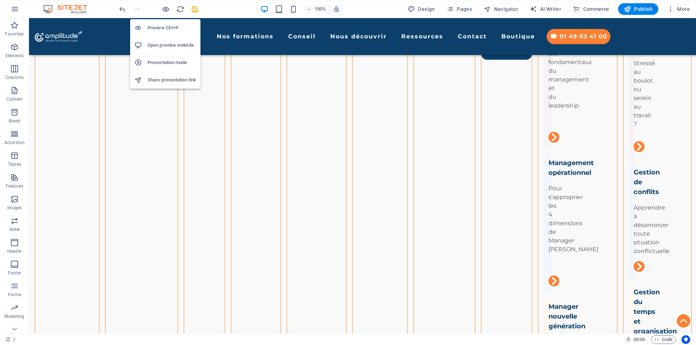
click at [168, 30] on h6 "Preview Ctrl+P" at bounding box center [171, 28] width 49 height 9
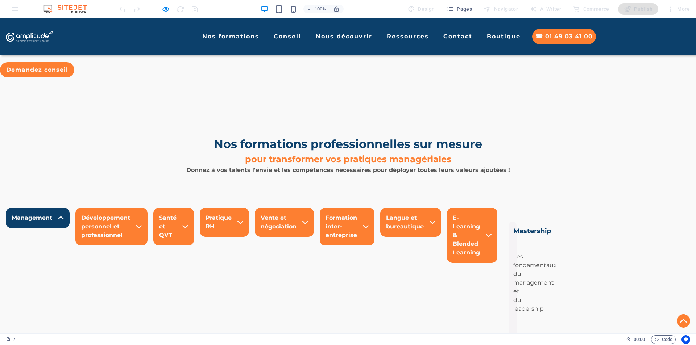
scroll to position [1130, 0]
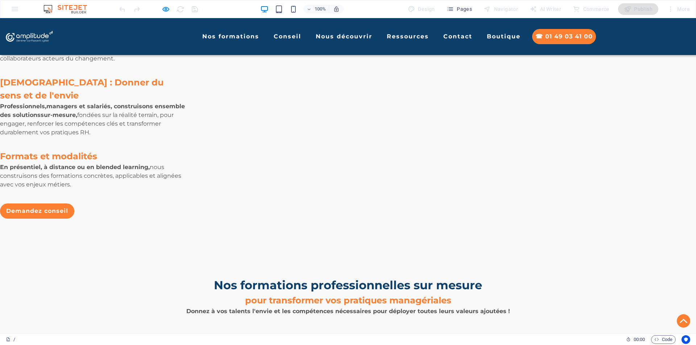
scroll to position [876, 0]
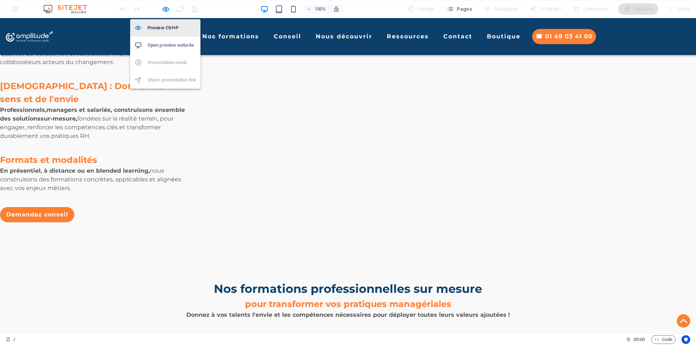
click at [167, 29] on h6 "Preview Ctrl+P" at bounding box center [171, 28] width 49 height 9
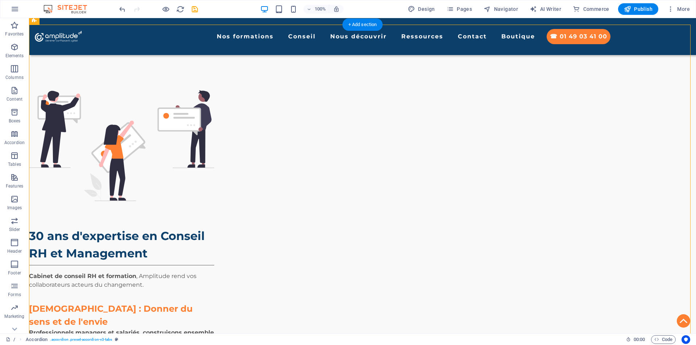
scroll to position [624, 0]
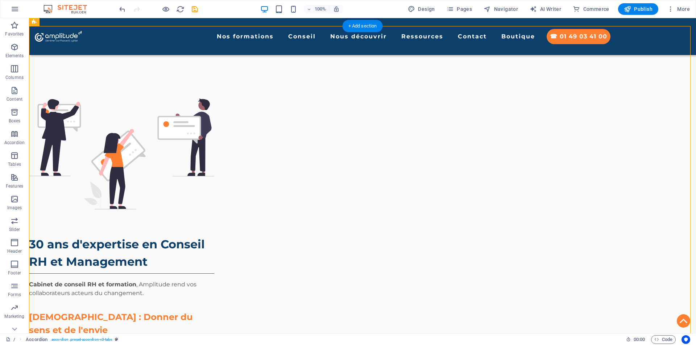
drag, startPoint x: 135, startPoint y: 219, endPoint x: 154, endPoint y: 228, distance: 20.6
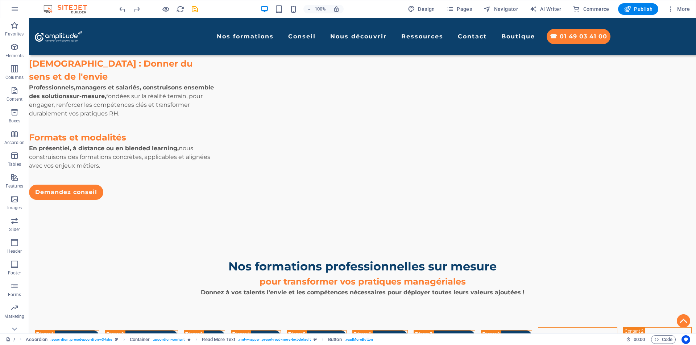
scroll to position [755, 0]
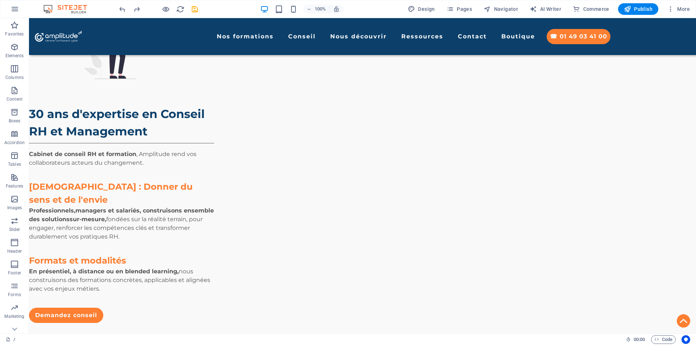
drag, startPoint x: 163, startPoint y: 308, endPoint x: 147, endPoint y: 135, distance: 173.5
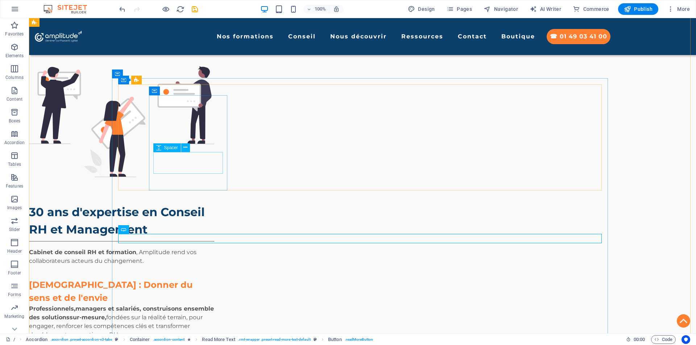
scroll to position [646, 0]
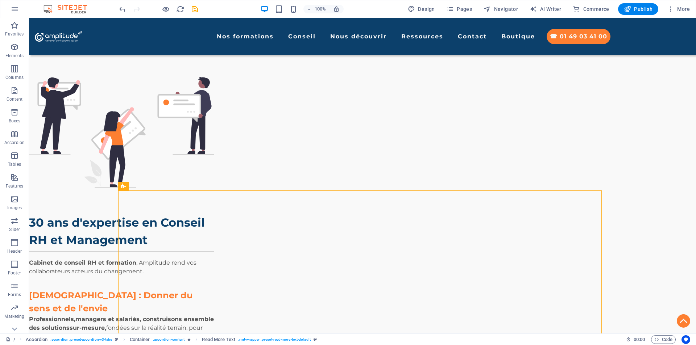
drag, startPoint x: 155, startPoint y: 201, endPoint x: 146, endPoint y: 237, distance: 37.0
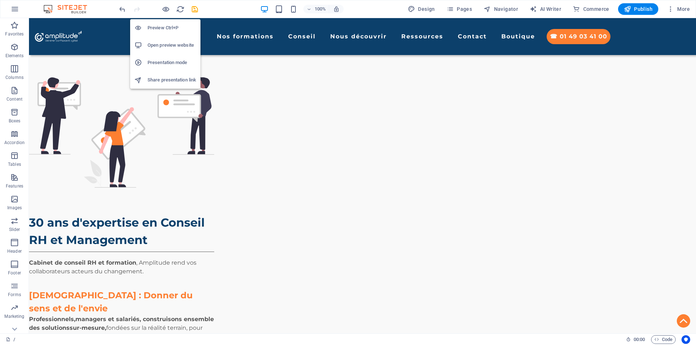
click at [165, 29] on h6 "Preview Ctrl+P" at bounding box center [171, 28] width 49 height 9
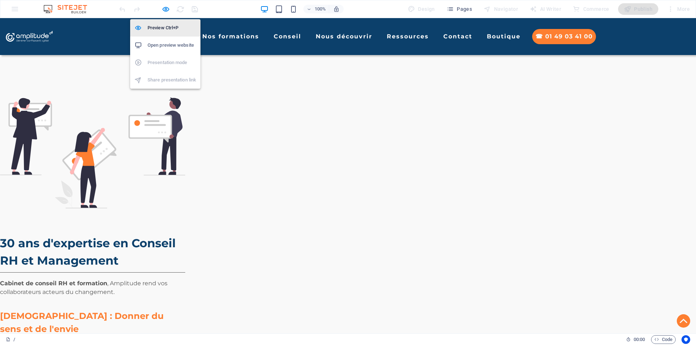
click at [165, 25] on h6 "Preview Ctrl+P" at bounding box center [171, 28] width 49 height 9
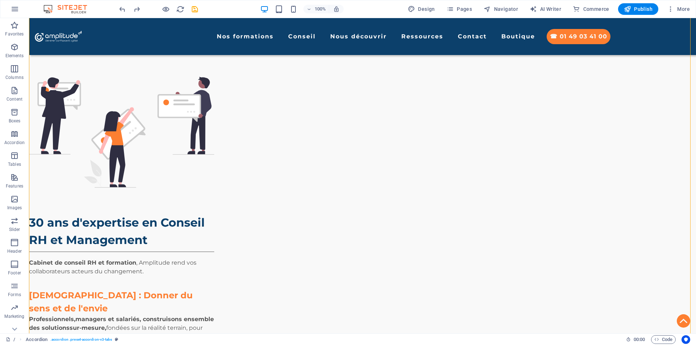
drag, startPoint x: 189, startPoint y: 267, endPoint x: 152, endPoint y: 237, distance: 48.4
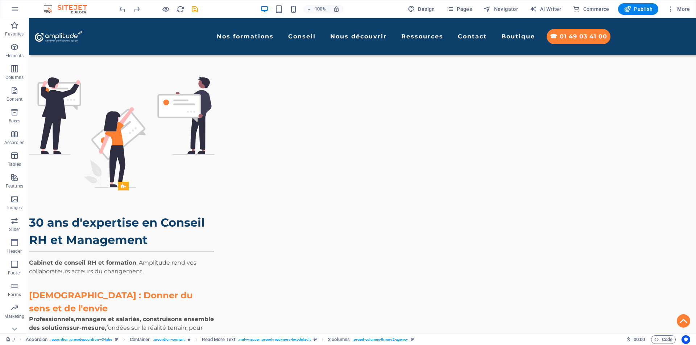
drag, startPoint x: 137, startPoint y: 233, endPoint x: 152, endPoint y: 235, distance: 15.3
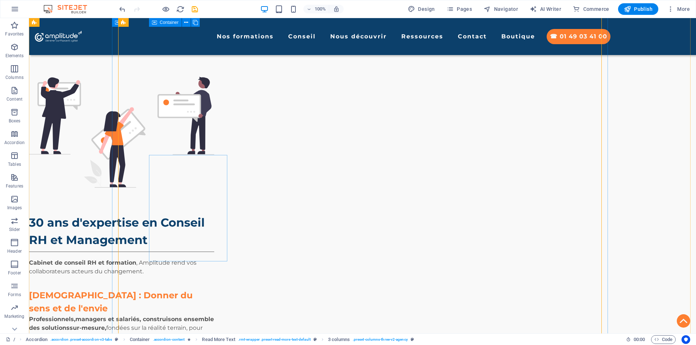
scroll to position [969, 0]
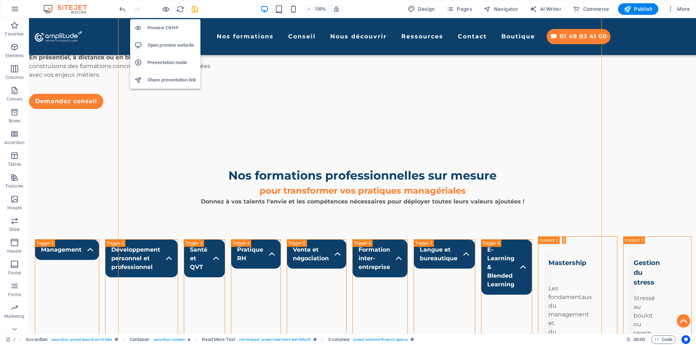
click at [165, 26] on h6 "Preview Ctrl+P" at bounding box center [171, 28] width 49 height 9
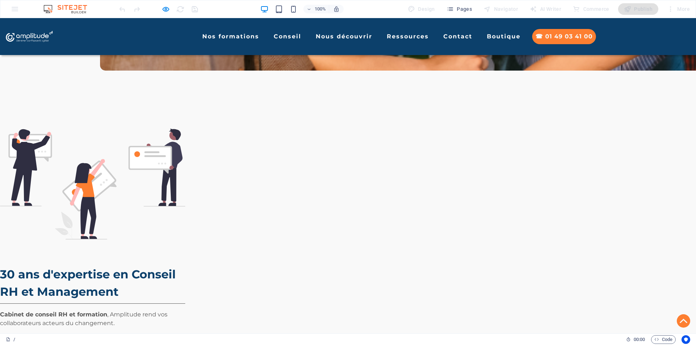
scroll to position [796, 0]
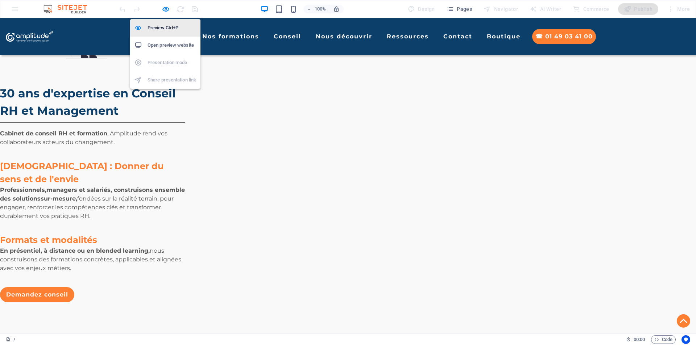
click at [168, 27] on h6 "Preview Ctrl+P" at bounding box center [171, 28] width 49 height 9
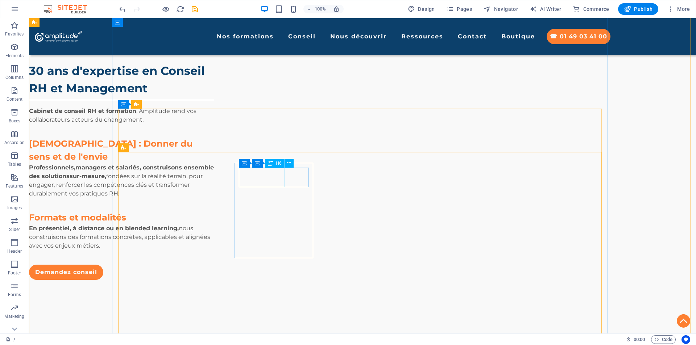
scroll to position [725, 0]
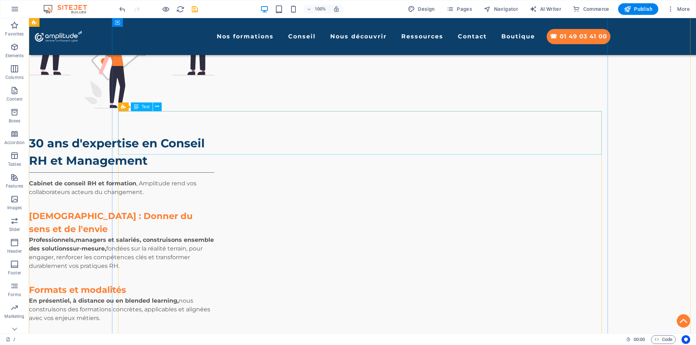
click at [141, 107] on div "Text" at bounding box center [142, 107] width 22 height 9
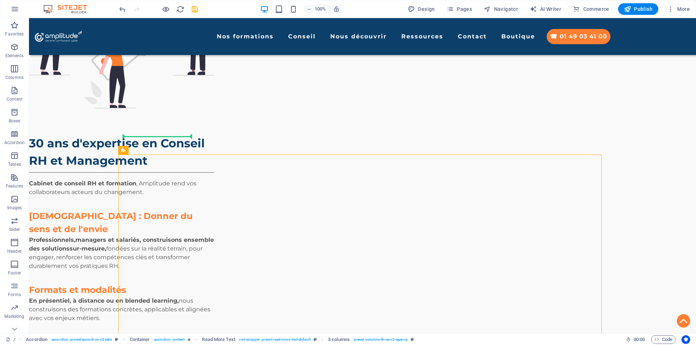
drag, startPoint x: 163, startPoint y: 167, endPoint x: 162, endPoint y: 144, distance: 23.6
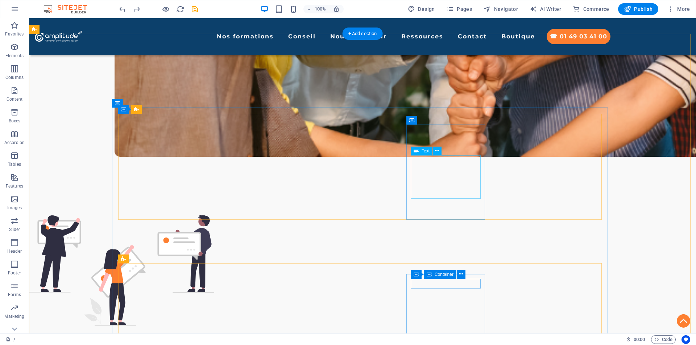
scroll to position [617, 0]
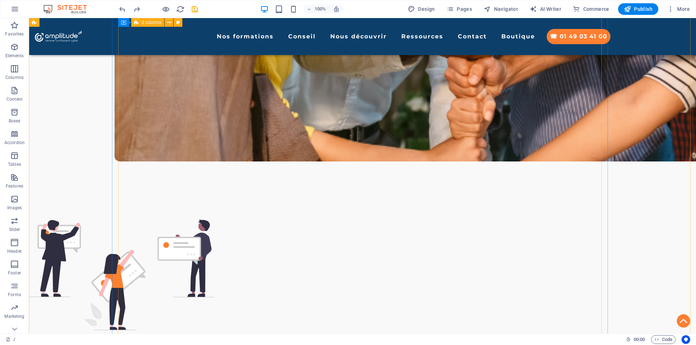
scroll to position [721, 0]
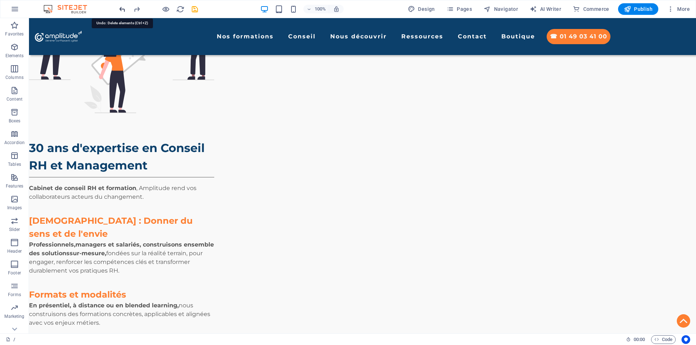
click at [120, 9] on icon "undo" at bounding box center [122, 9] width 8 height 8
click at [122, 9] on icon "undo" at bounding box center [122, 9] width 8 height 8
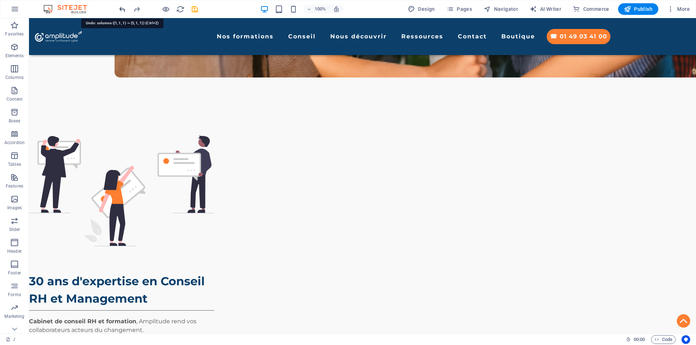
click at [121, 9] on icon "undo" at bounding box center [122, 9] width 8 height 8
click at [122, 10] on icon "undo" at bounding box center [122, 9] width 8 height 8
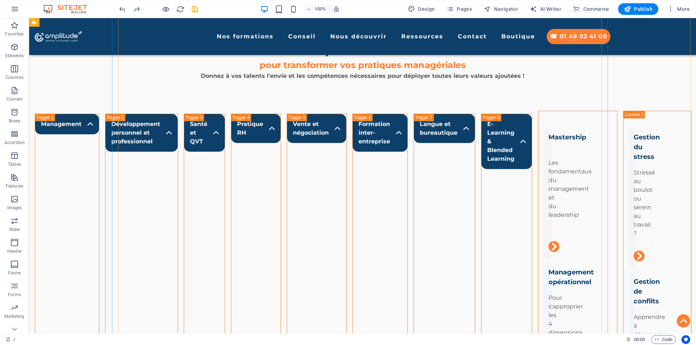
scroll to position [1348, 0]
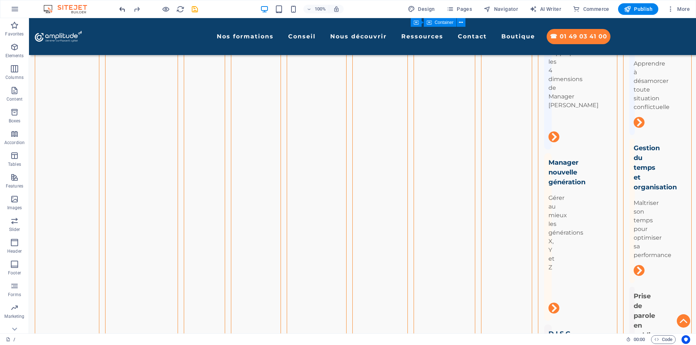
click at [124, 10] on icon "undo" at bounding box center [122, 9] width 8 height 8
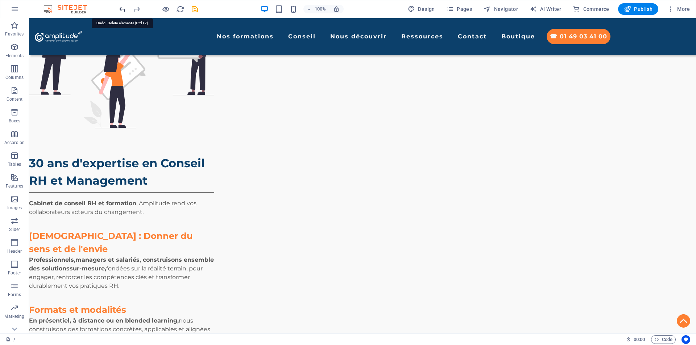
scroll to position [705, 0]
click at [120, 11] on icon "undo" at bounding box center [122, 9] width 8 height 8
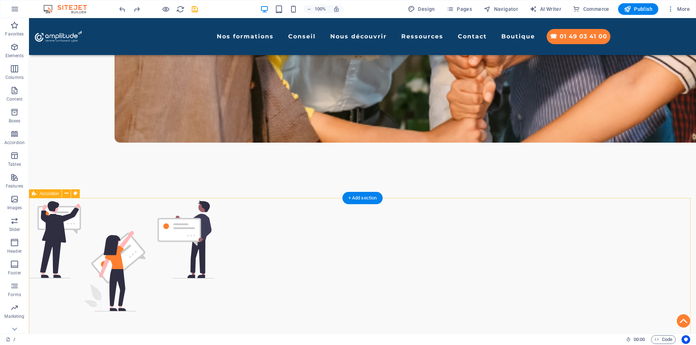
scroll to position [451, 0]
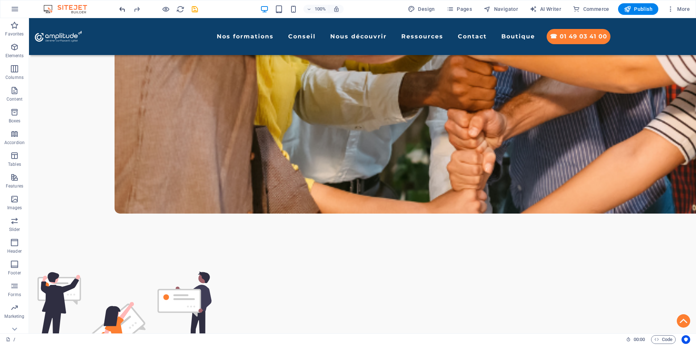
click at [122, 8] on icon "undo" at bounding box center [122, 9] width 8 height 8
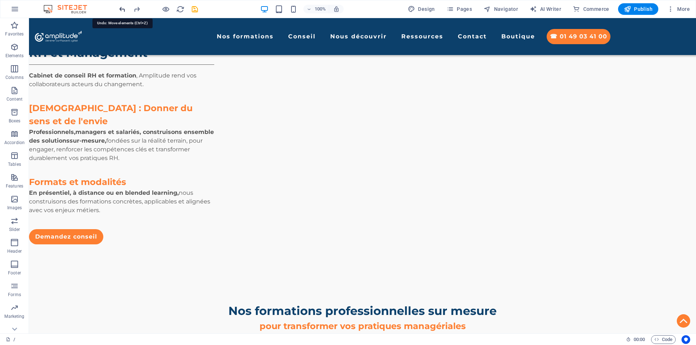
scroll to position [842, 0]
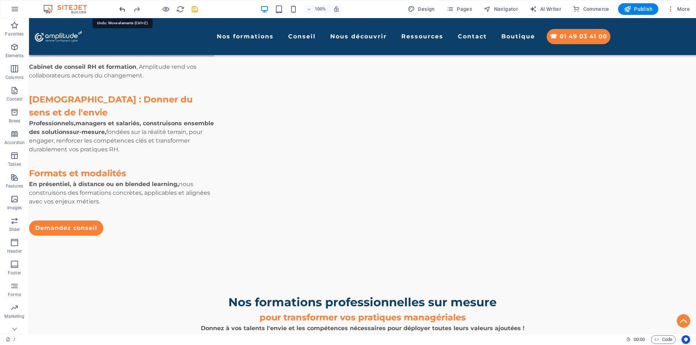
click at [122, 8] on icon "undo" at bounding box center [122, 9] width 8 height 8
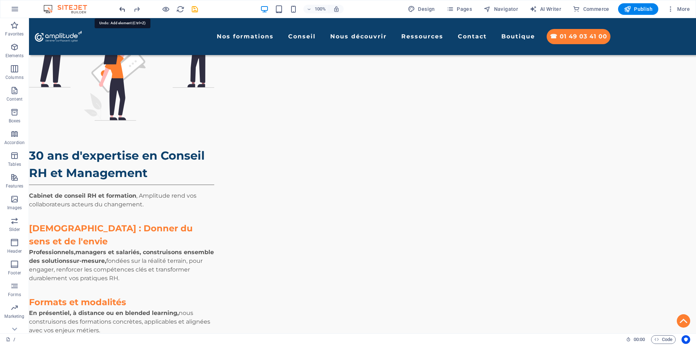
scroll to position [695, 0]
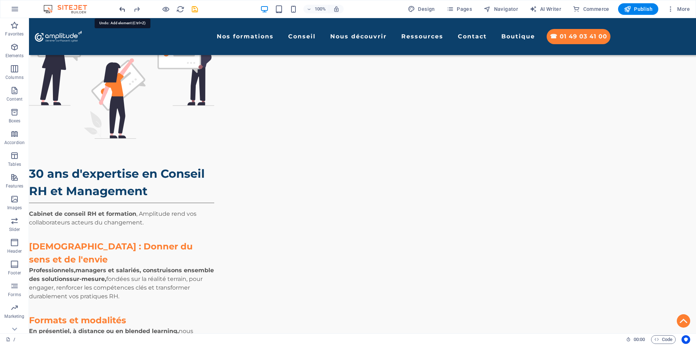
click at [122, 8] on icon "undo" at bounding box center [122, 9] width 8 height 8
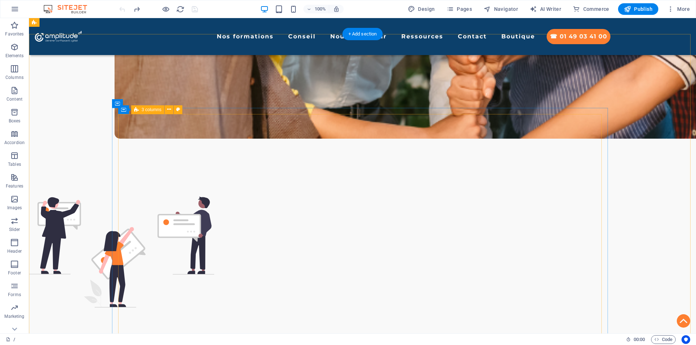
scroll to position [514, 0]
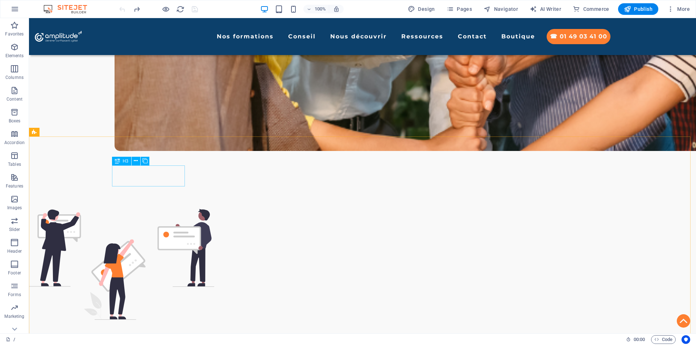
click at [124, 160] on span "H3" at bounding box center [125, 161] width 5 height 4
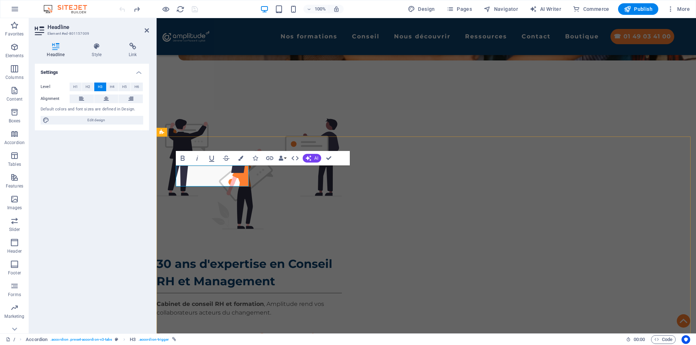
click at [99, 54] on h4 "Style" at bounding box center [98, 50] width 37 height 15
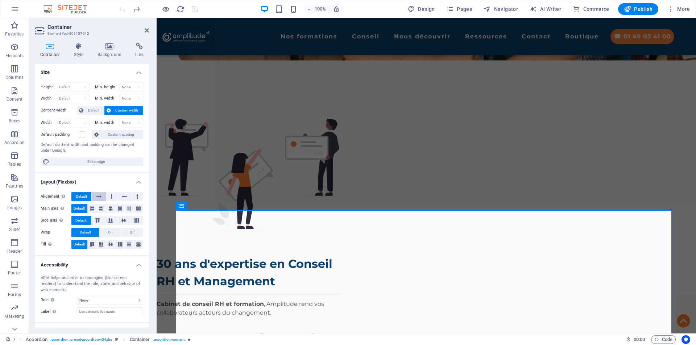
scroll to position [29, 0]
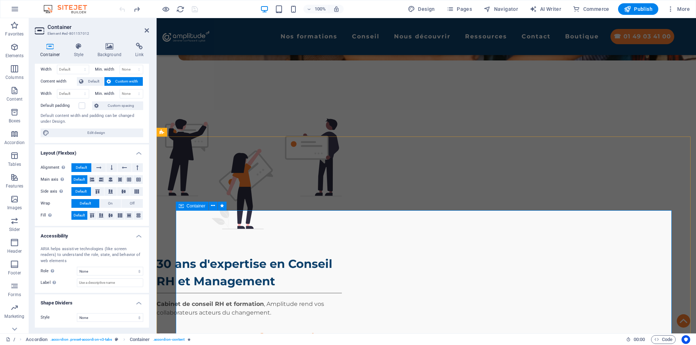
click at [183, 205] on icon at bounding box center [181, 206] width 5 height 9
click at [49, 49] on icon at bounding box center [50, 46] width 31 height 7
click at [76, 52] on h4 "Style" at bounding box center [80, 50] width 24 height 15
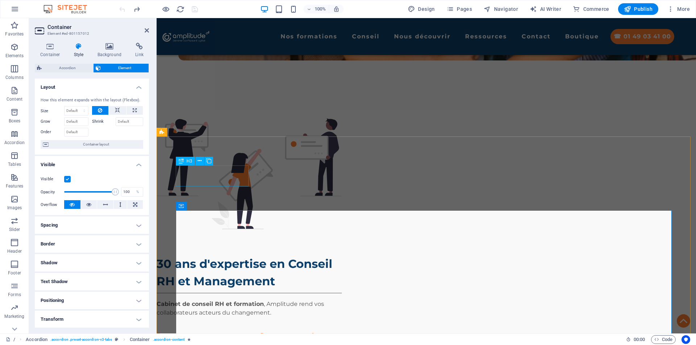
click at [188, 162] on span "H3" at bounding box center [189, 161] width 5 height 4
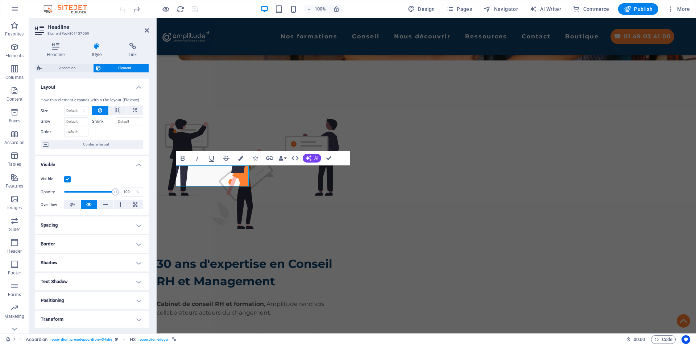
drag, startPoint x: 328, startPoint y: 160, endPoint x: 202, endPoint y: 141, distance: 127.6
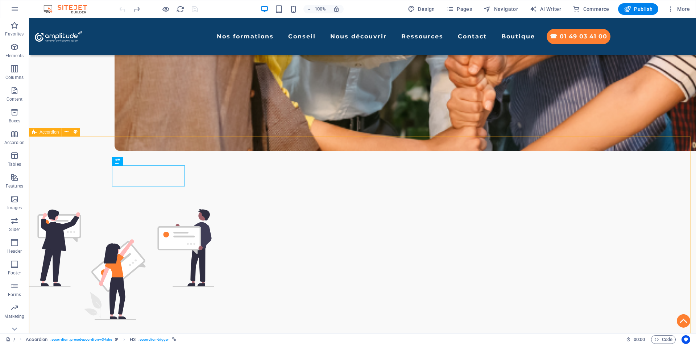
click at [51, 133] on span "Accordion" at bounding box center [48, 132] width 19 height 4
select select "rem"
select select "preset-accordion-v3-tabs"
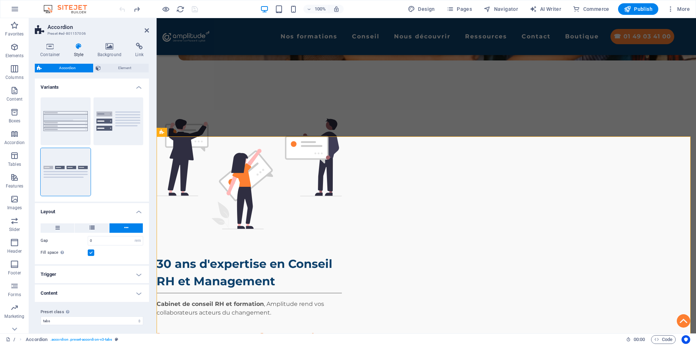
scroll to position [3, 0]
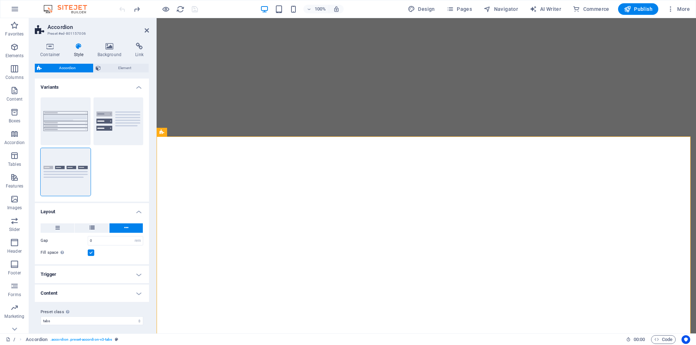
select select "rem"
select select "px"
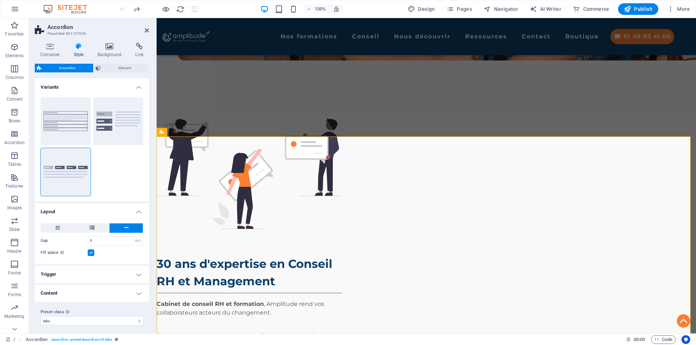
scroll to position [3, 0]
click at [133, 292] on h4 "Content" at bounding box center [92, 289] width 114 height 17
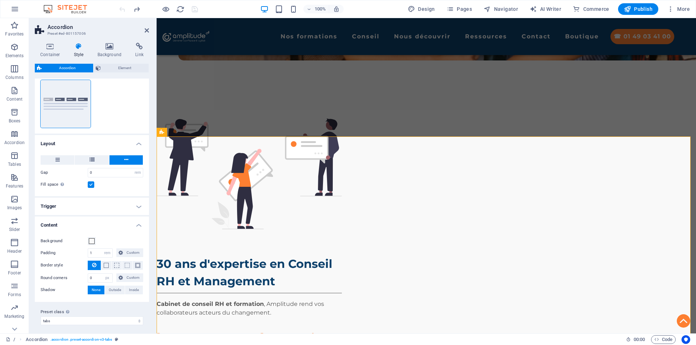
scroll to position [71, 0]
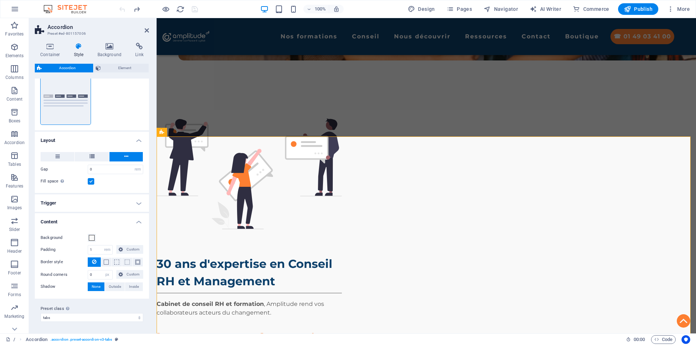
click at [126, 206] on h4 "Trigger" at bounding box center [92, 203] width 114 height 17
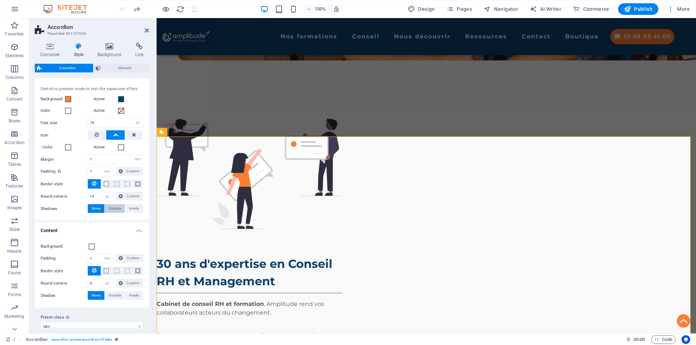
scroll to position [209, 0]
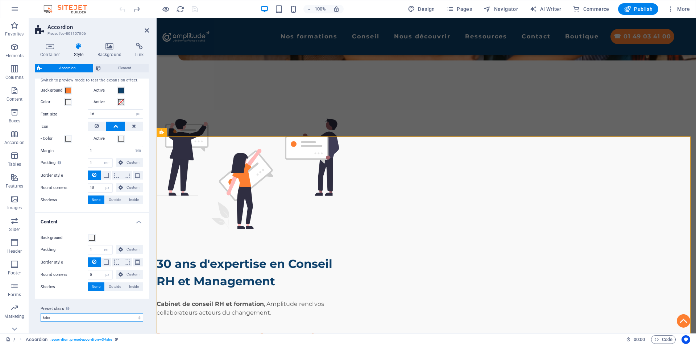
click at [135, 319] on select "agency agency-portfolio-page tabs default Add preset class" at bounding box center [92, 317] width 103 height 9
select select "preset-accordion-v3-default"
click at [41, 322] on select "agency agency-portfolio-page tabs default Add preset class" at bounding box center [92, 317] width 103 height 9
select select "DISABLED_OPTION_VALUE"
type input "30"
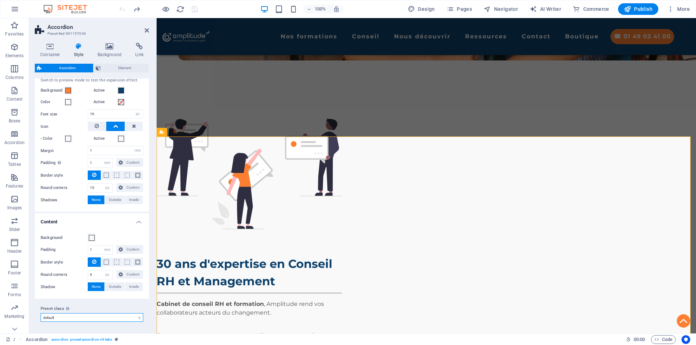
type input "30"
type input "0"
select select "preset-accordion-v3-default"
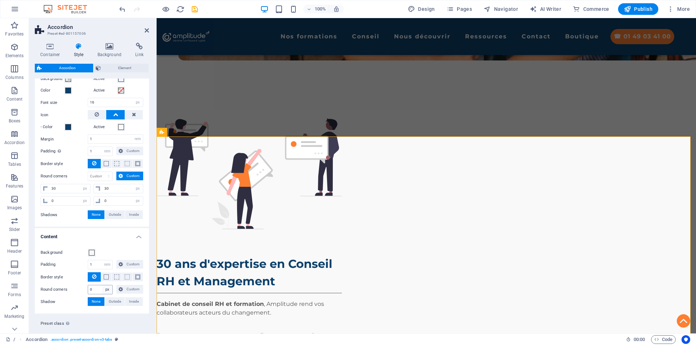
scroll to position [197, 0]
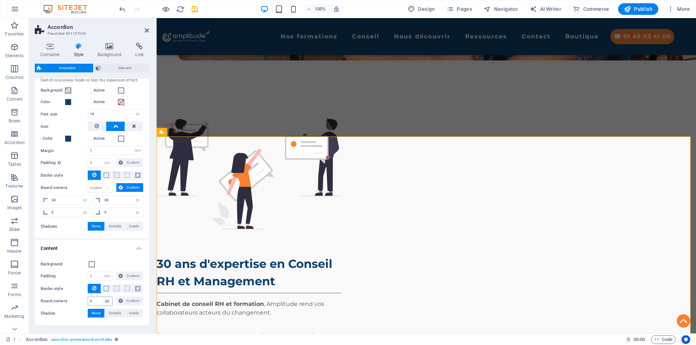
type input "15"
select select "px"
type input "15"
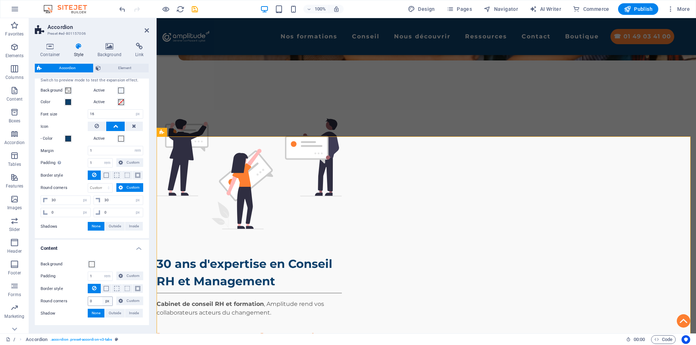
type input "15"
select select "preset-accordion-v3-tabs"
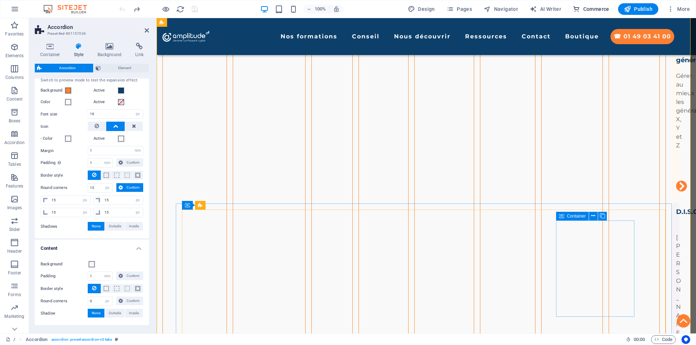
scroll to position [1383, 0]
